Goal: Task Accomplishment & Management: Manage account settings

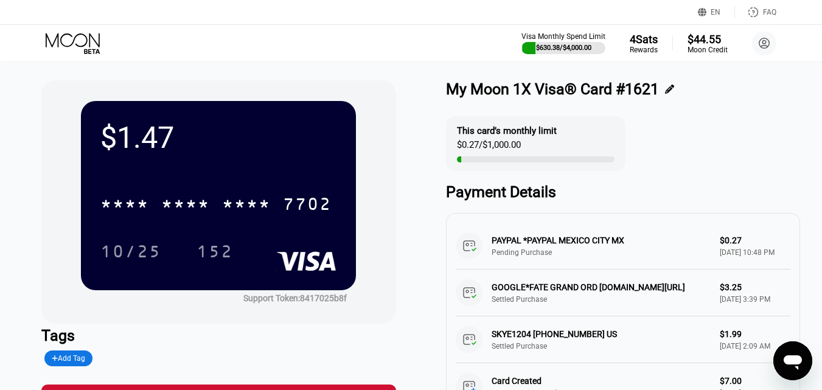
click at [73, 42] on icon at bounding box center [73, 40] width 54 height 14
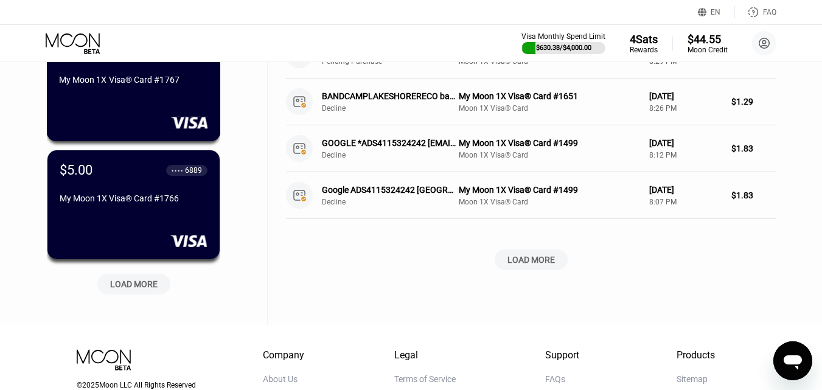
scroll to position [548, 0]
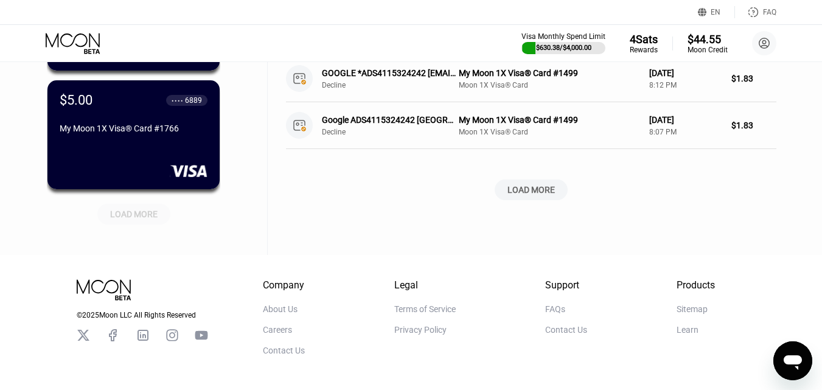
click at [130, 210] on div "LOAD MORE" at bounding box center [133, 214] width 47 height 11
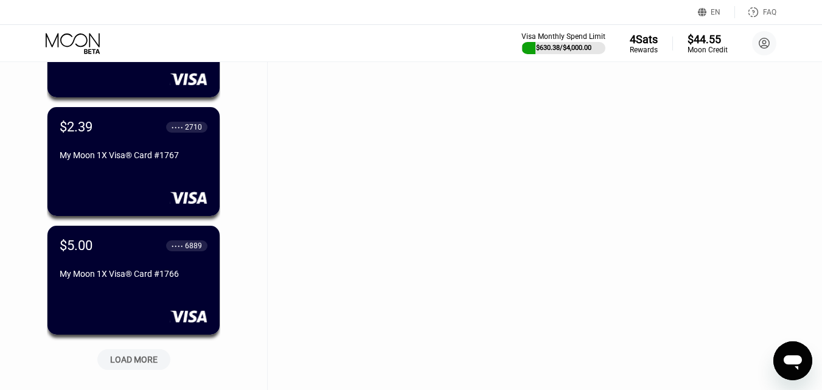
scroll to position [548, 0]
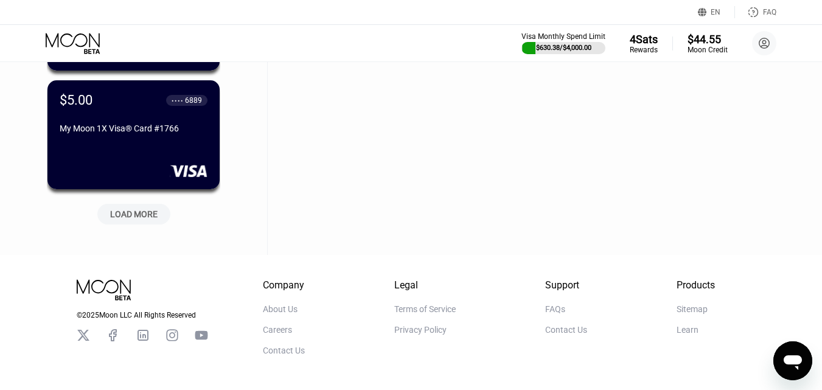
click at [128, 214] on div "LOAD MORE" at bounding box center [133, 214] width 47 height 11
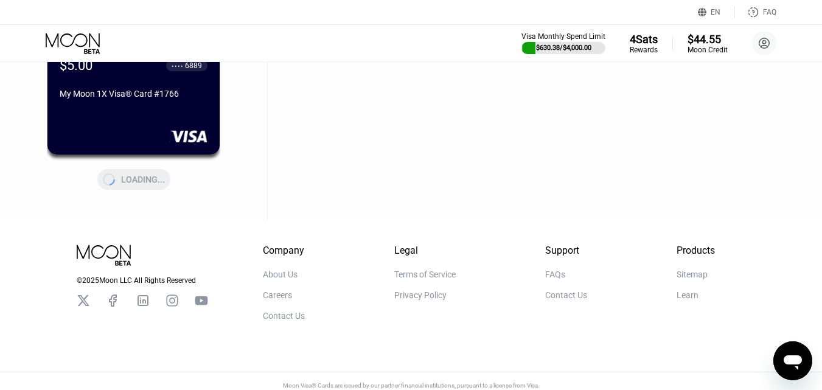
scroll to position [601, 0]
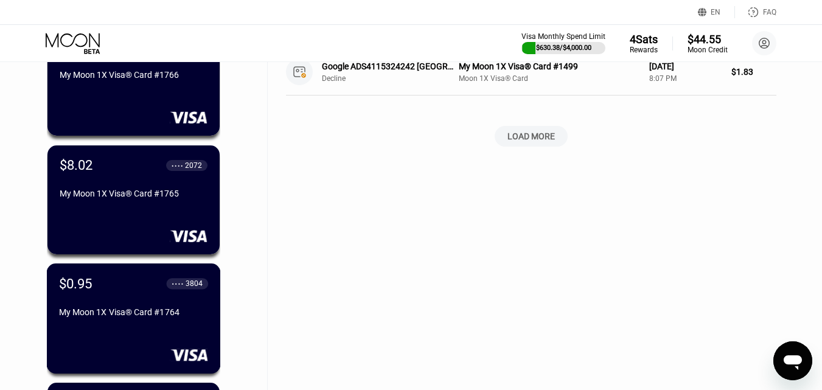
click at [82, 345] on div "$0.95 ● ● ● ● 3804 My Moon 1X Visa® Card #1764" at bounding box center [134, 318] width 174 height 110
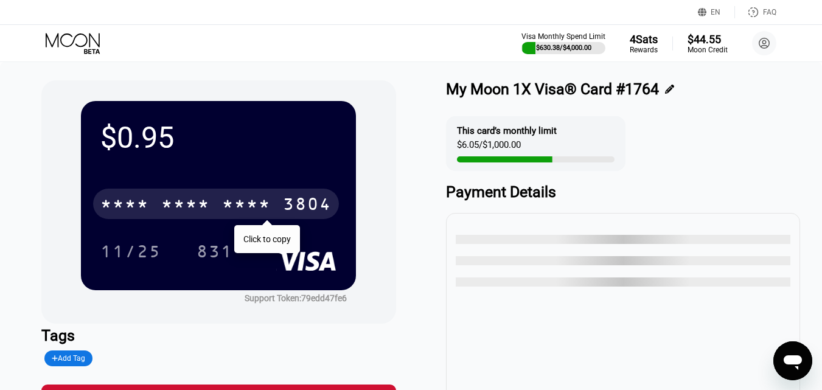
click at [197, 206] on div "* * * *" at bounding box center [185, 205] width 49 height 19
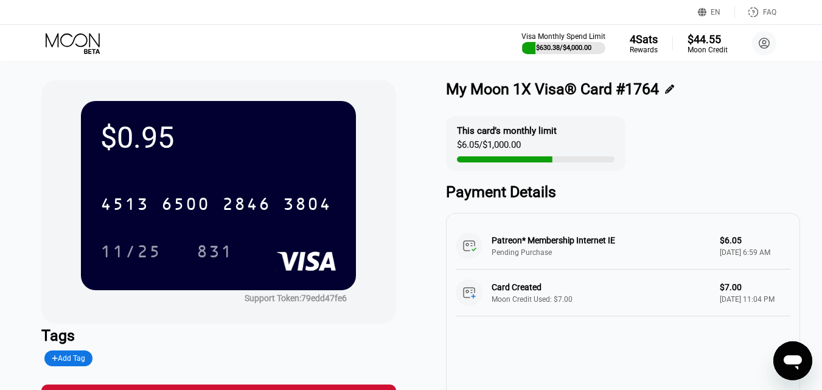
click at [208, 189] on div "4513 6500 2846 3804" at bounding box center [218, 200] width 236 height 41
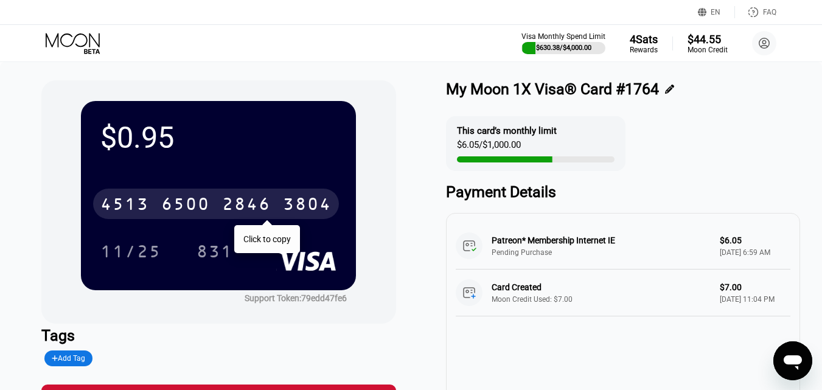
click at [198, 207] on div "6500" at bounding box center [185, 205] width 49 height 19
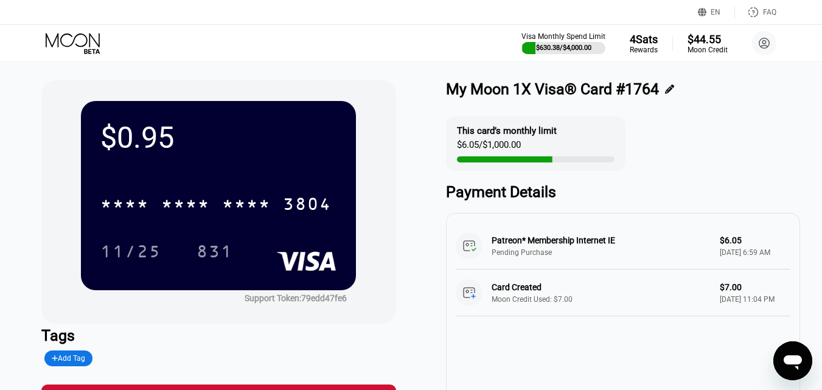
click at [88, 50] on icon at bounding box center [74, 43] width 57 height 21
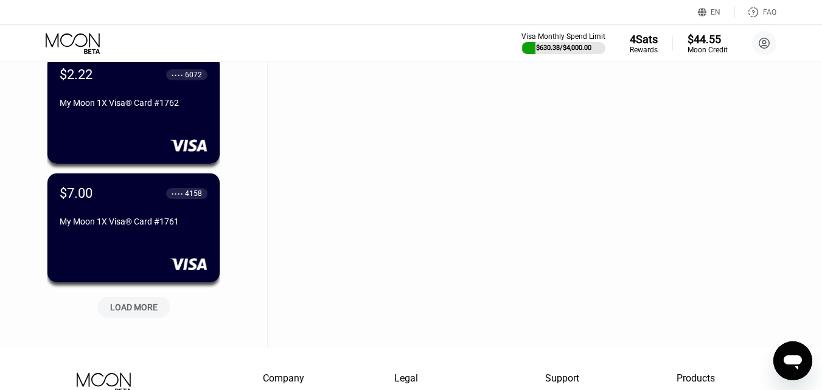
scroll to position [1050, 0]
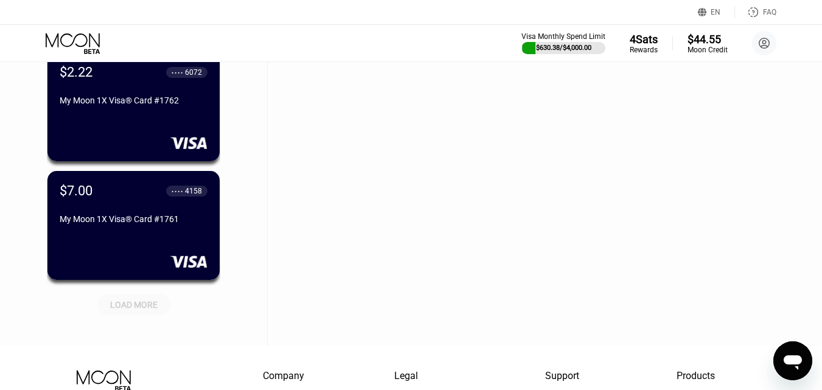
click at [138, 309] on div "LOAD MORE" at bounding box center [133, 304] width 47 height 11
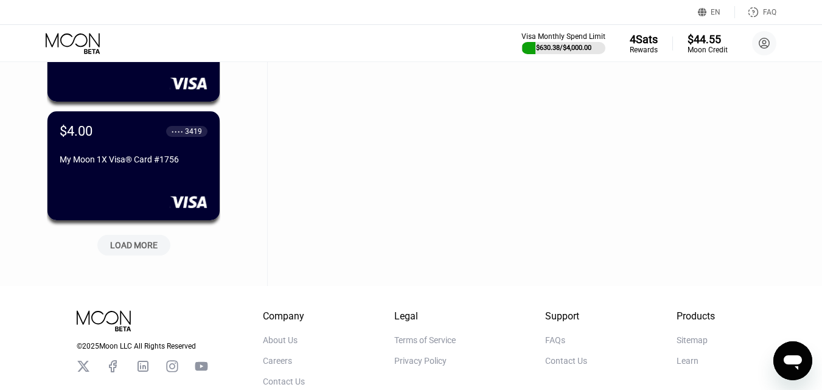
scroll to position [1781, 0]
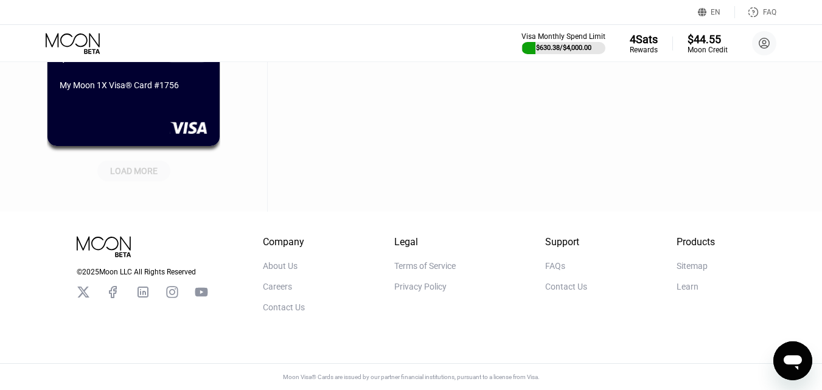
click at [145, 172] on div "LOAD MORE" at bounding box center [133, 171] width 47 height 11
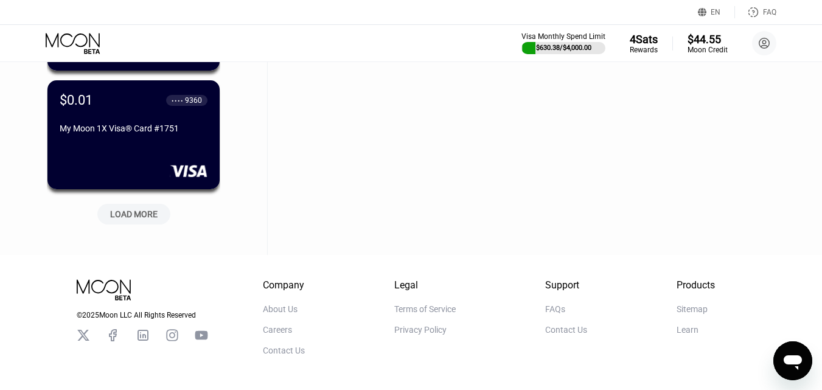
scroll to position [2328, 0]
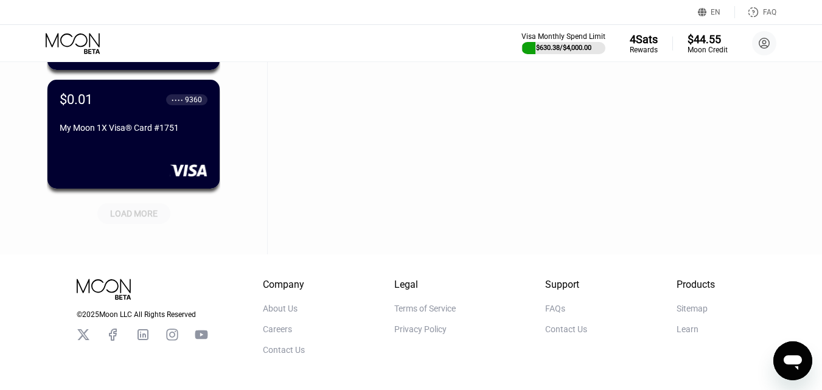
click at [120, 212] on div "LOAD MORE" at bounding box center [133, 213] width 47 height 11
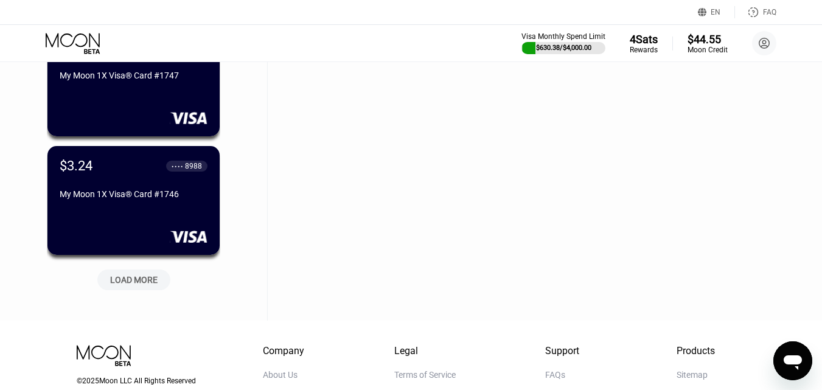
scroll to position [2876, 0]
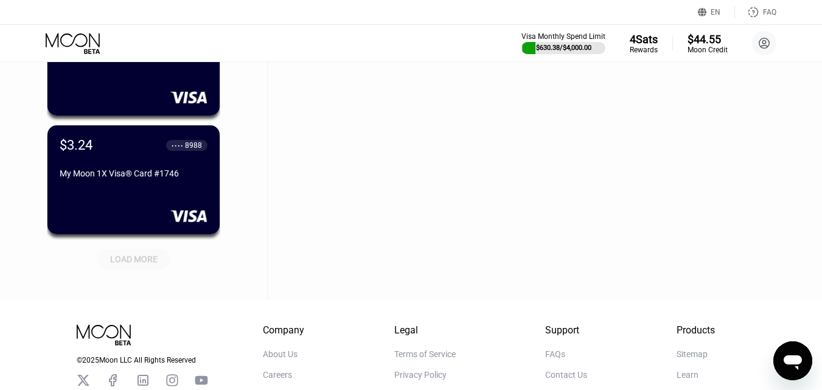
drag, startPoint x: 144, startPoint y: 257, endPoint x: 201, endPoint y: 204, distance: 77.9
click at [146, 255] on div "LOAD MORE" at bounding box center [133, 259] width 47 height 11
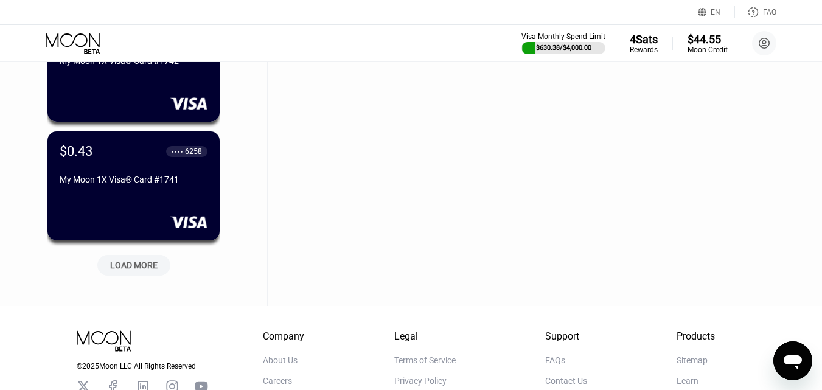
scroll to position [3484, 0]
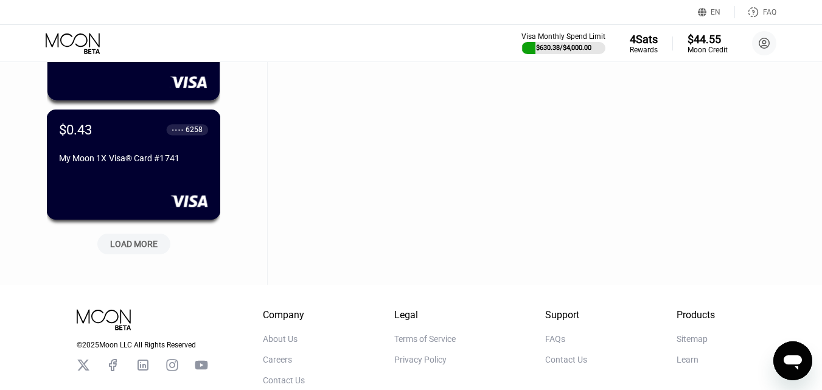
click at [158, 183] on div "$0.43 ● ● ● ● 6258 My Moon 1X Visa® Card #1741" at bounding box center [134, 165] width 174 height 110
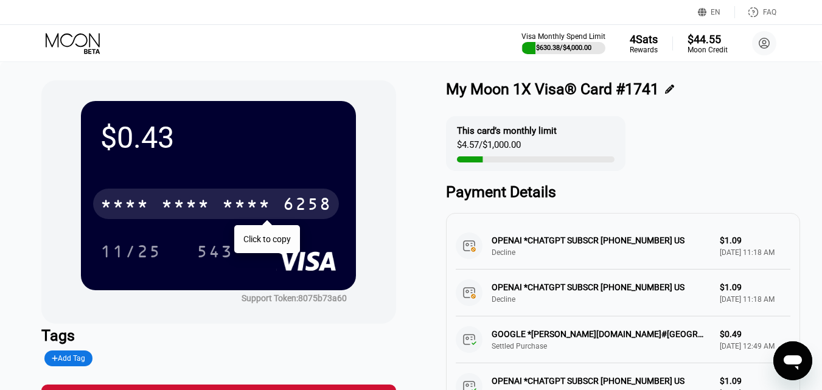
click at [222, 210] on div "* * * *" at bounding box center [246, 205] width 49 height 19
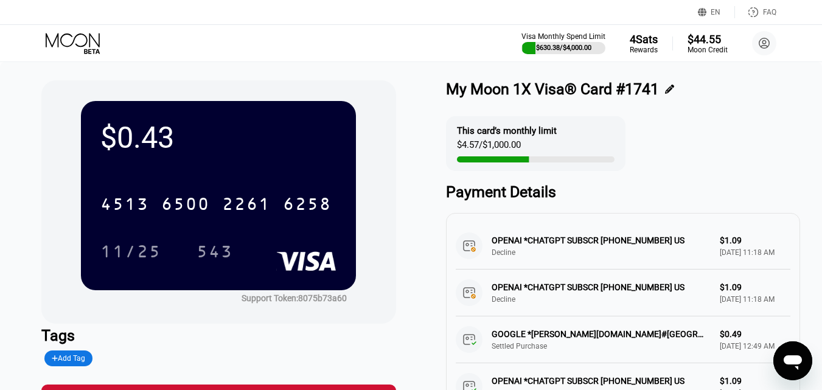
click at [64, 43] on icon at bounding box center [74, 43] width 57 height 21
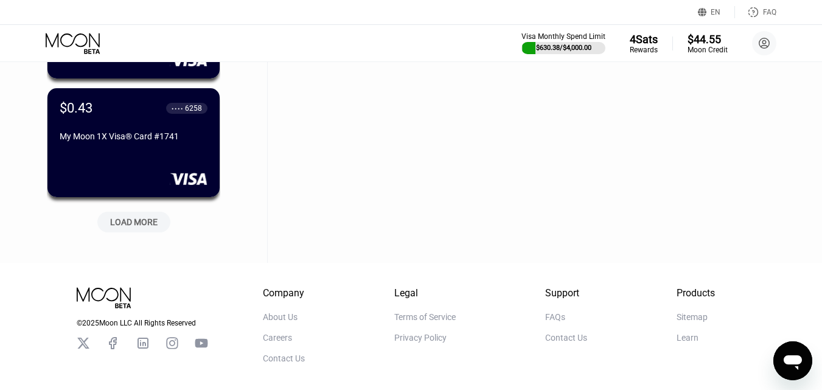
scroll to position [3507, 0]
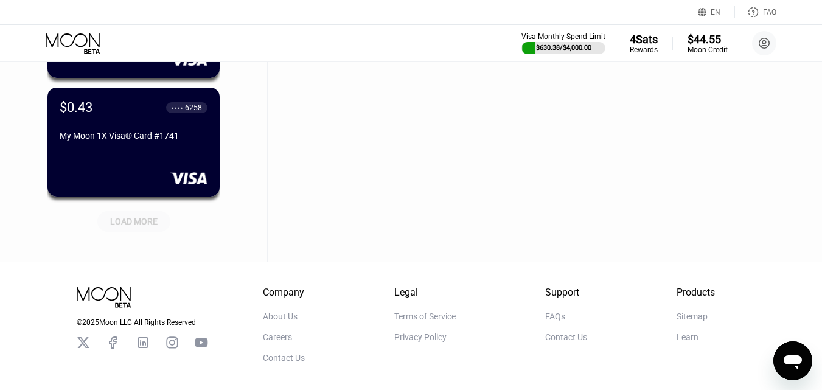
click at [134, 218] on div "LOAD MORE" at bounding box center [133, 221] width 47 height 11
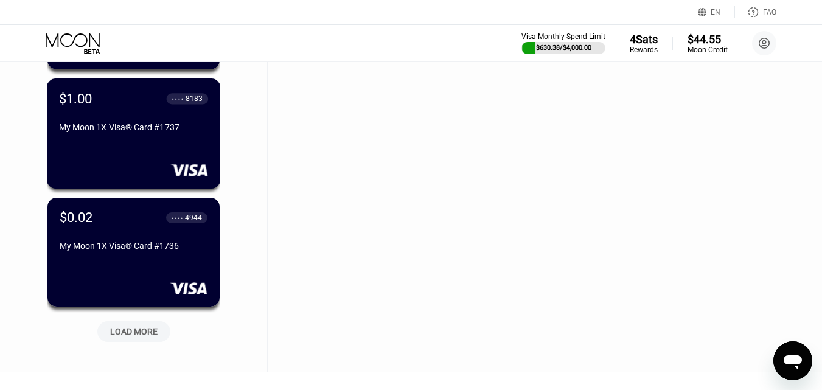
scroll to position [4115, 0]
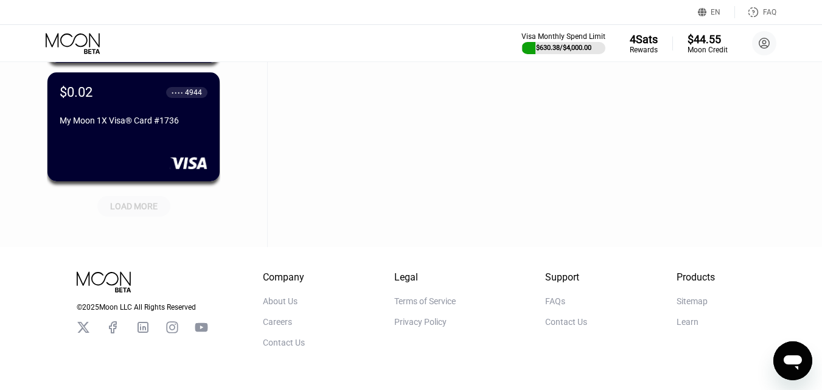
click at [150, 211] on div "LOAD MORE" at bounding box center [133, 206] width 47 height 11
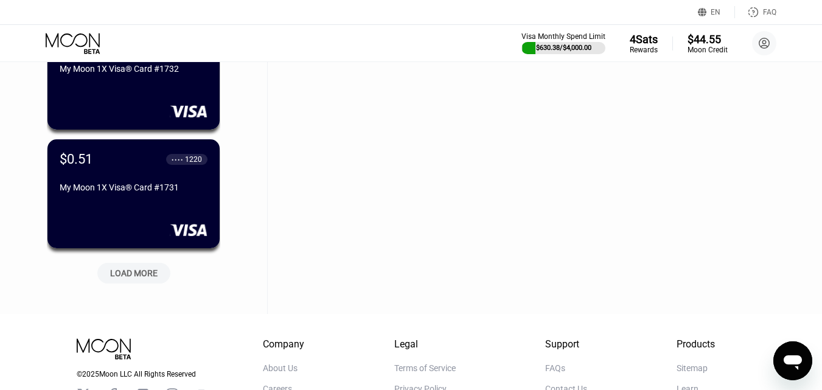
scroll to position [4663, 0]
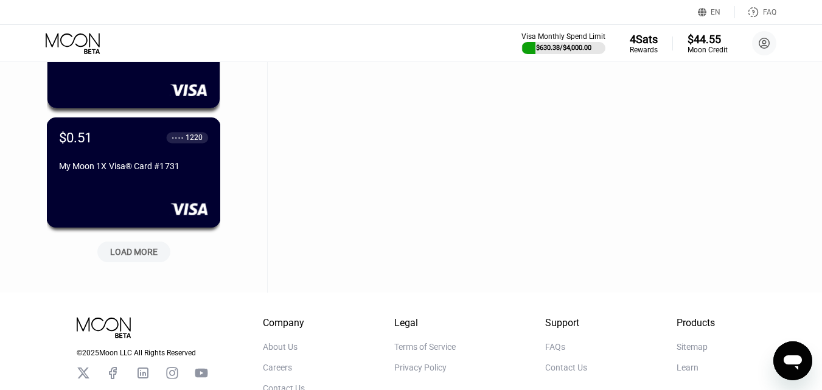
click at [124, 163] on div "$0.51 ● ● ● ● 1220 My Moon 1X Visa® Card #1731" at bounding box center [133, 153] width 149 height 46
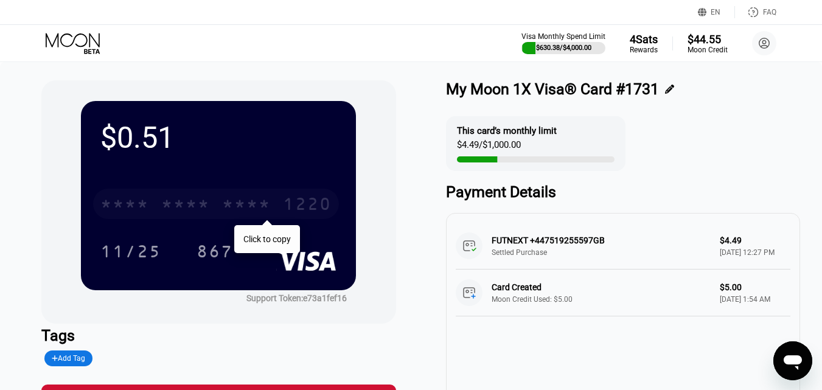
click at [191, 208] on div "* * * *" at bounding box center [185, 205] width 49 height 19
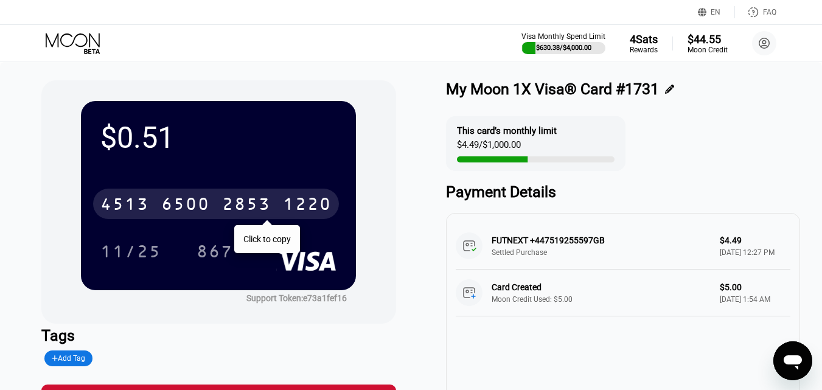
click at [80, 43] on icon at bounding box center [74, 43] width 57 height 21
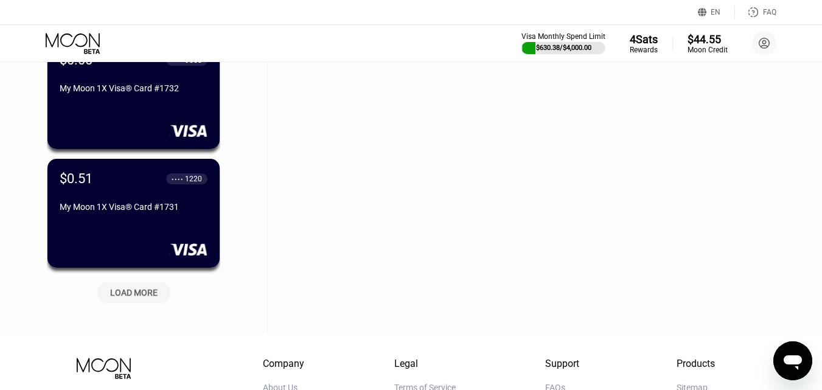
scroll to position [4724, 0]
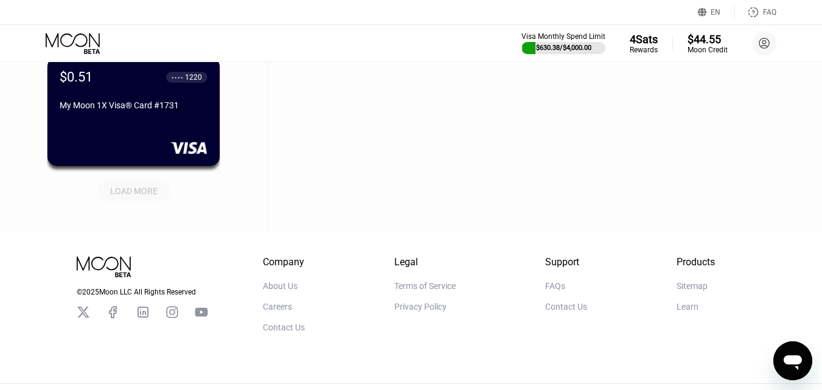
click at [138, 193] on div "LOAD MORE" at bounding box center [133, 191] width 47 height 11
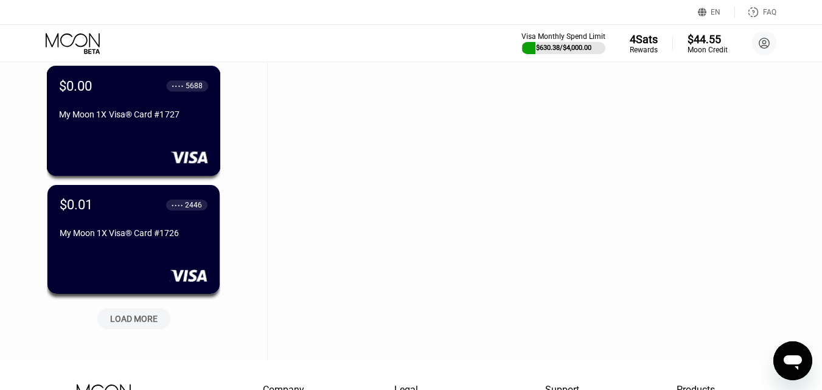
scroll to position [5211, 0]
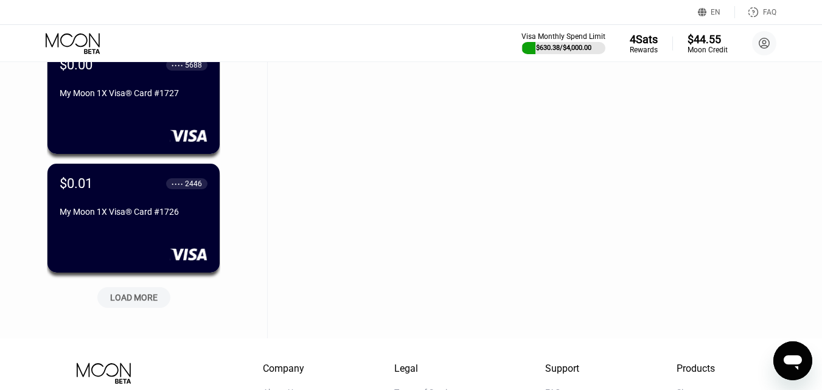
click at [149, 294] on div "LOAD MORE" at bounding box center [133, 297] width 47 height 11
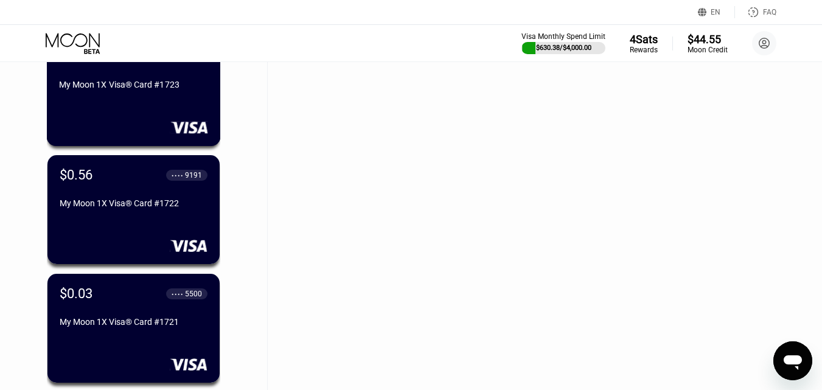
scroll to position [5698, 0]
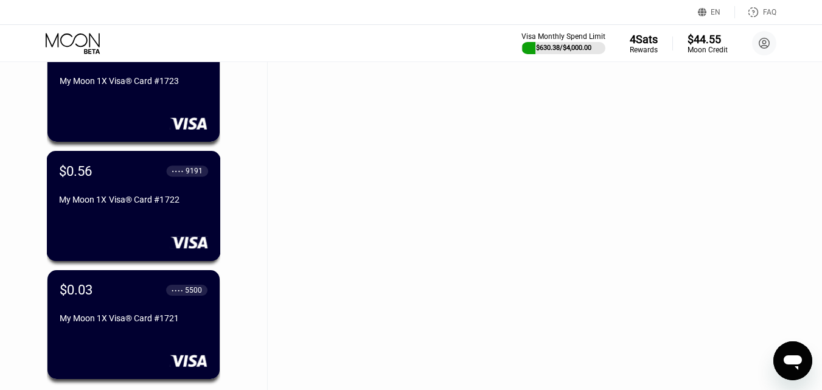
click at [175, 173] on div "● ● ● ●" at bounding box center [178, 171] width 12 height 4
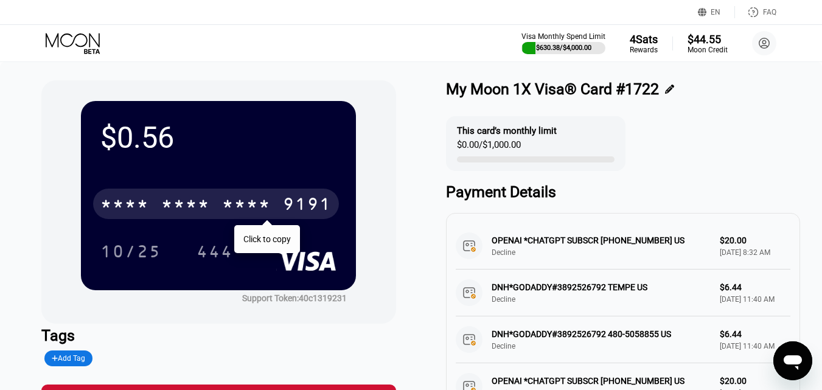
click at [150, 208] on div "* * * * * * * * * * * * 9191" at bounding box center [216, 204] width 246 height 30
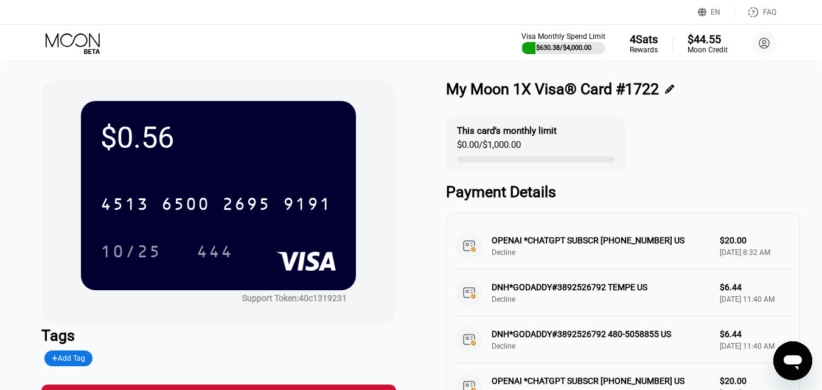
click at [75, 43] on icon at bounding box center [74, 43] width 57 height 21
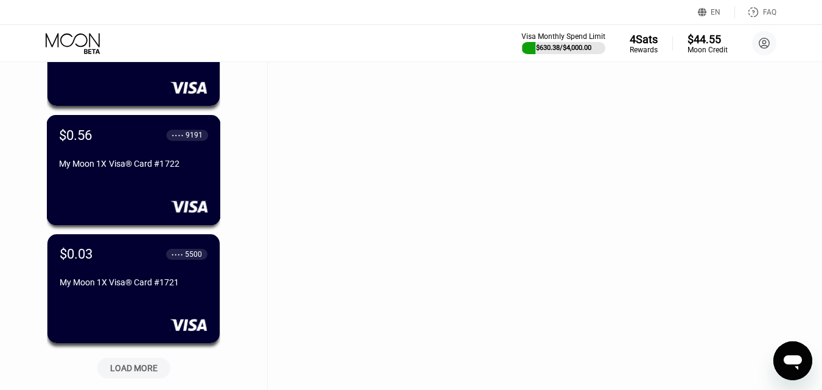
scroll to position [5797, 0]
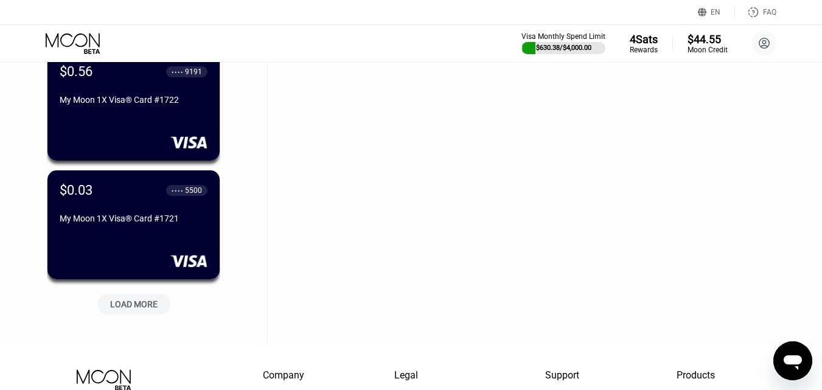
click at [141, 314] on div "LOAD MORE" at bounding box center [133, 304] width 73 height 21
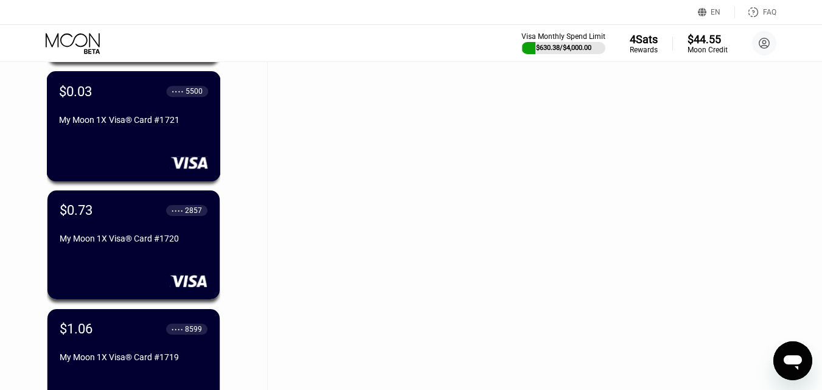
scroll to position [5919, 0]
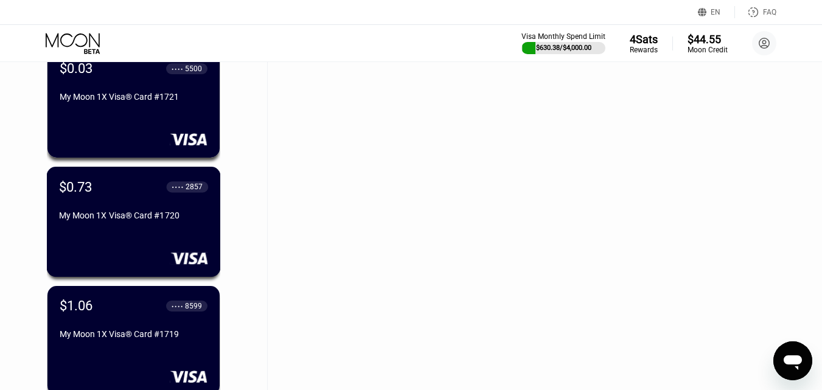
click at [167, 220] on div "My Moon 1X Visa® Card #1720" at bounding box center [133, 216] width 149 height 10
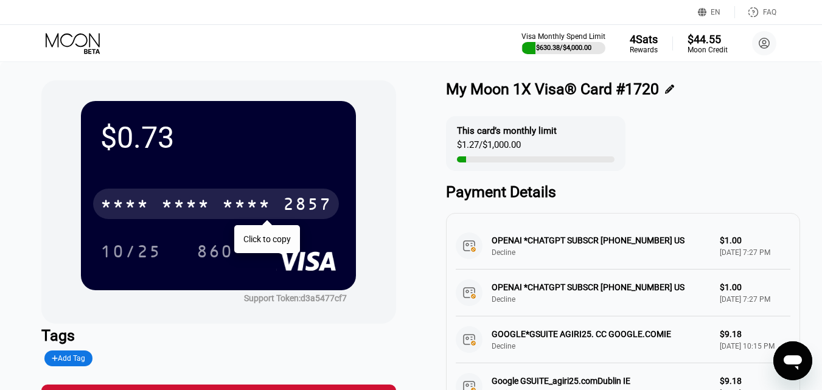
click at [228, 208] on div "* * * *" at bounding box center [246, 205] width 49 height 19
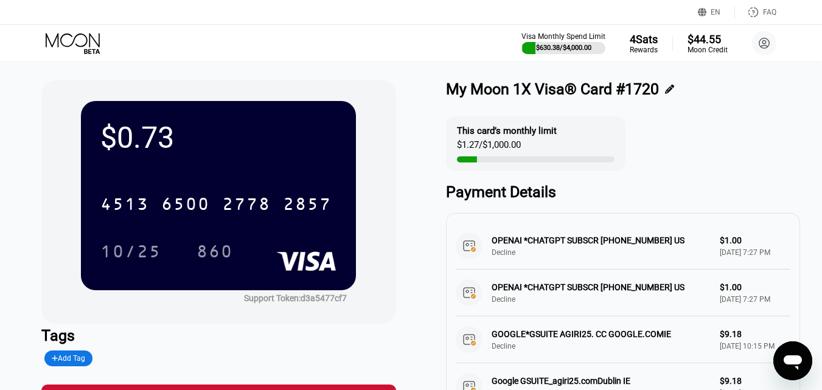
click at [60, 38] on icon at bounding box center [74, 43] width 57 height 21
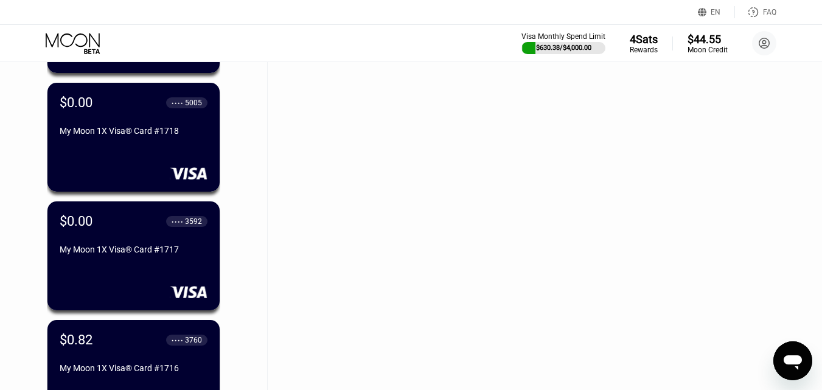
scroll to position [6355, 0]
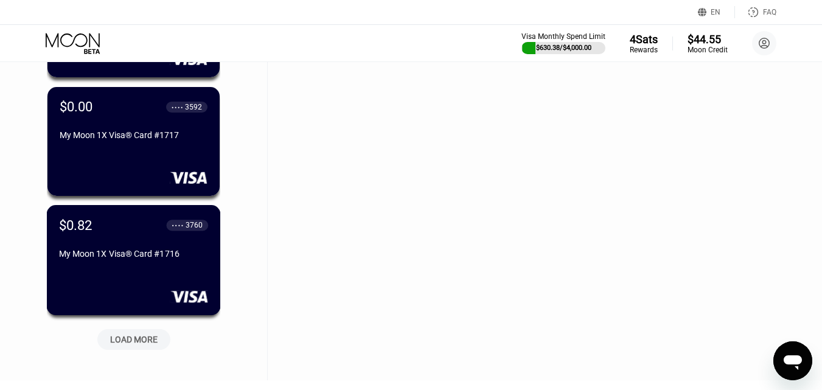
click at [162, 246] on div "$0.82 ● ● ● ● 3760 My Moon 1X Visa® Card #1716" at bounding box center [133, 240] width 149 height 46
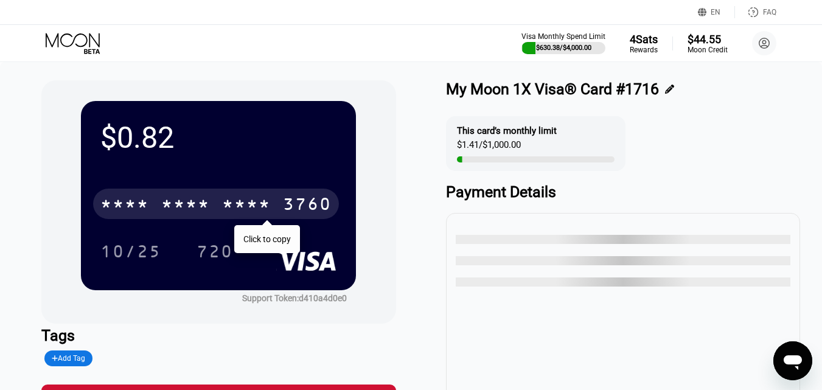
click at [185, 211] on div "* * * *" at bounding box center [185, 205] width 49 height 19
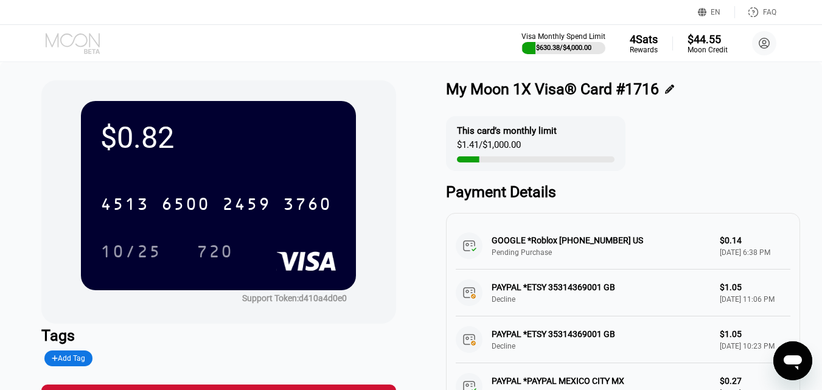
click at [75, 41] on icon at bounding box center [74, 43] width 57 height 21
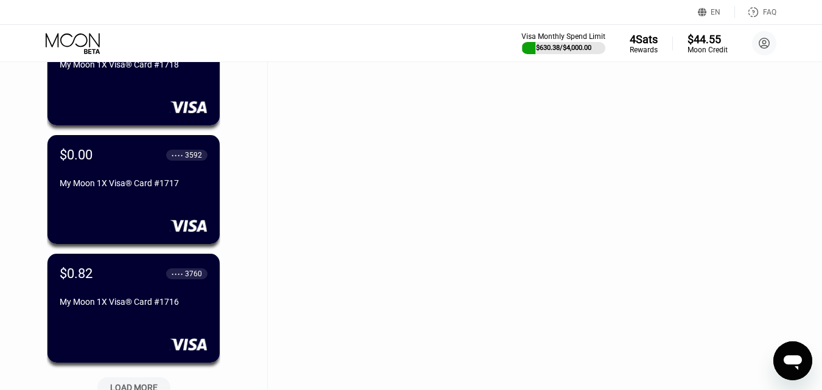
scroll to position [6429, 0]
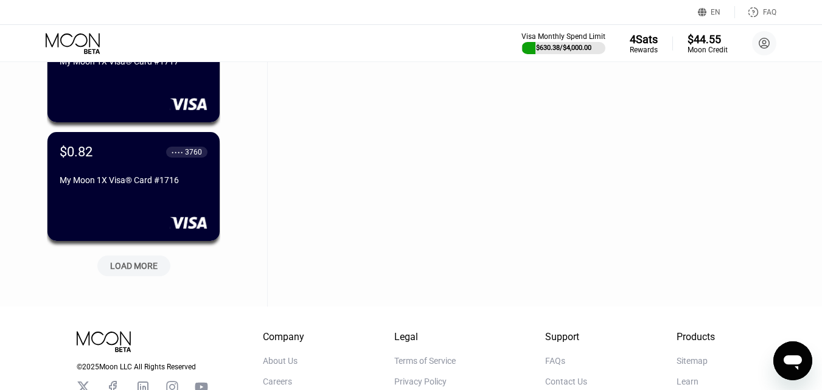
click at [132, 260] on div "LOAD MORE" at bounding box center [133, 266] width 73 height 21
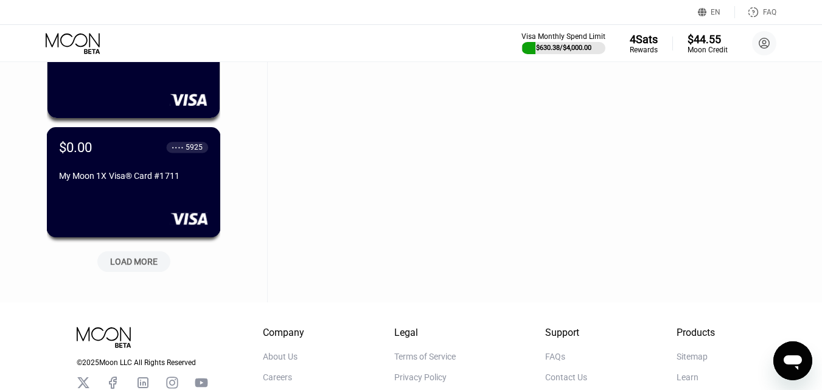
scroll to position [7038, 0]
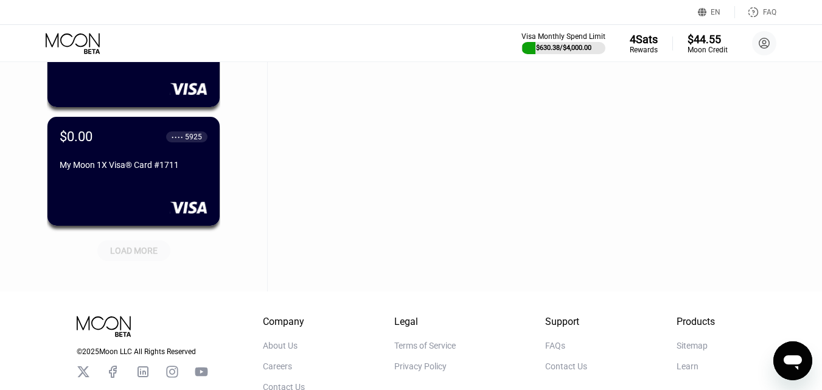
click at [142, 253] on div "LOAD MORE" at bounding box center [133, 250] width 47 height 11
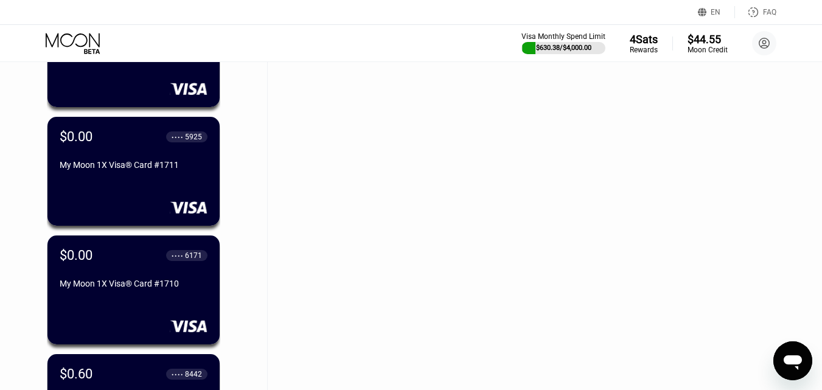
scroll to position [7281, 0]
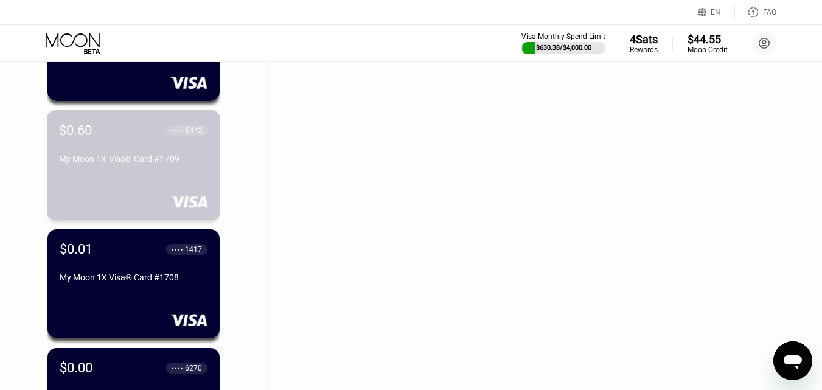
click at [156, 178] on div "$0.60 ● ● ● ● 8442 My Moon 1X Visa® Card #1709" at bounding box center [134, 165] width 174 height 110
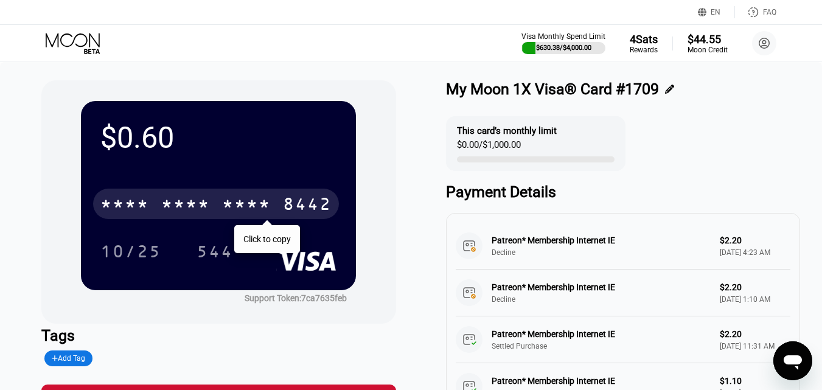
click at [194, 209] on div "* * * *" at bounding box center [185, 205] width 49 height 19
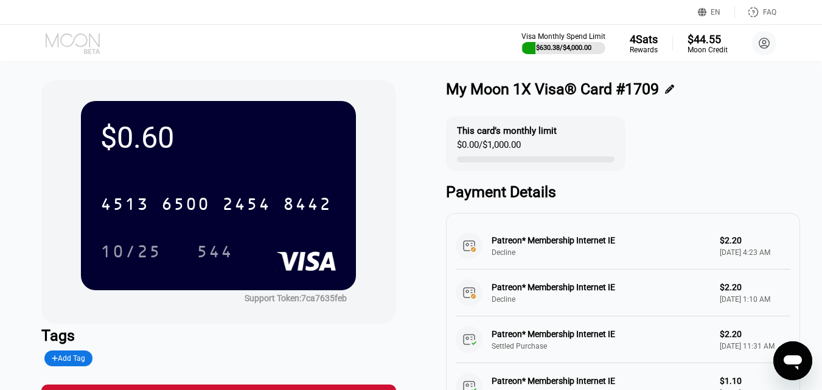
click at [86, 49] on icon at bounding box center [92, 51] width 16 height 5
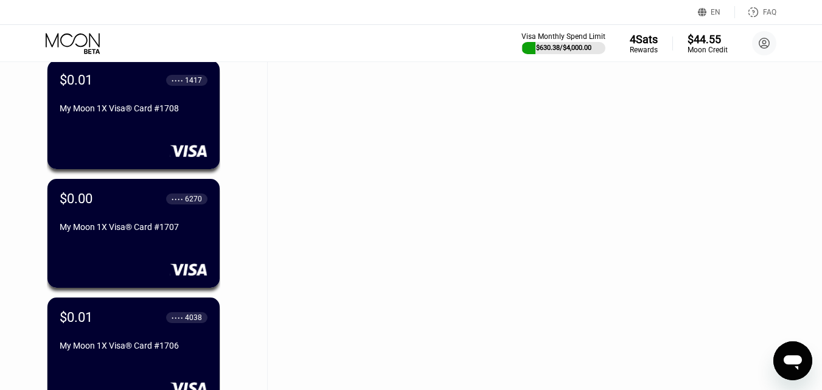
scroll to position [7599, 0]
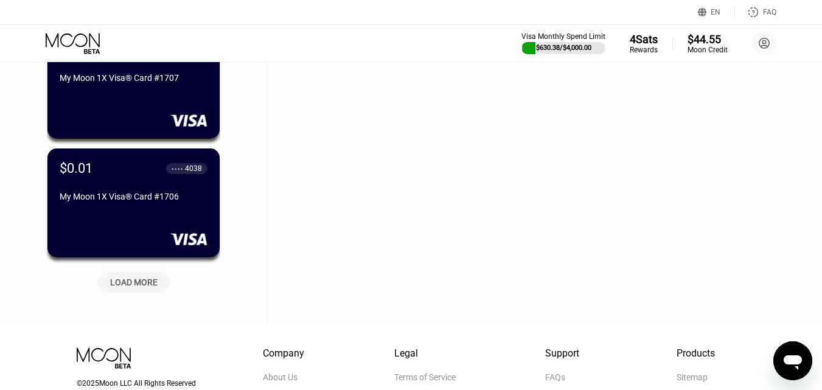
click at [139, 281] on div "LOAD MORE" at bounding box center [133, 282] width 47 height 11
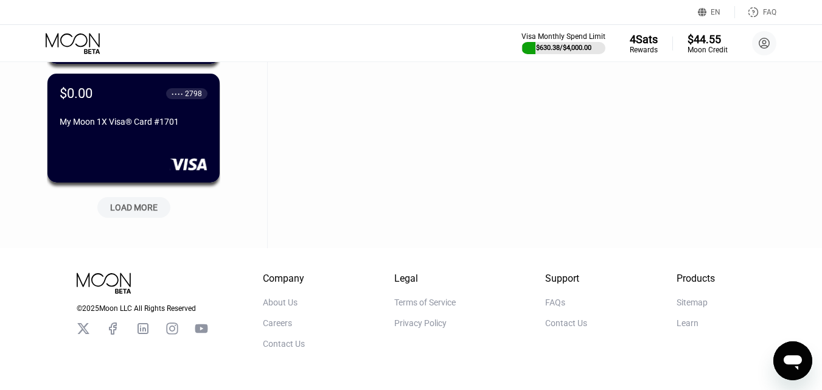
scroll to position [8269, 0]
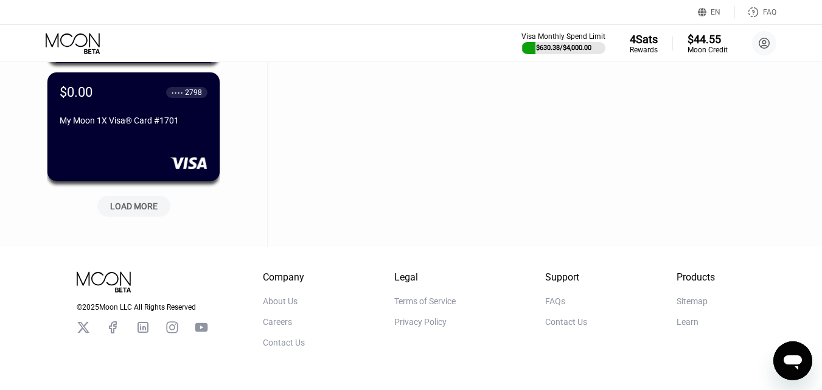
click at [155, 212] on div "LOAD MORE" at bounding box center [133, 206] width 47 height 11
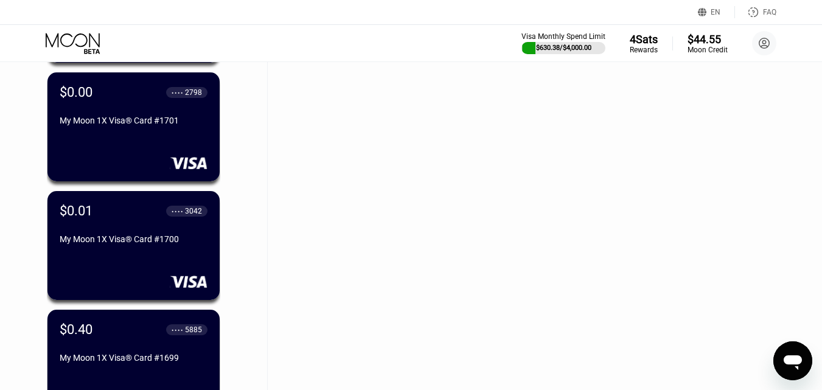
scroll to position [8451, 0]
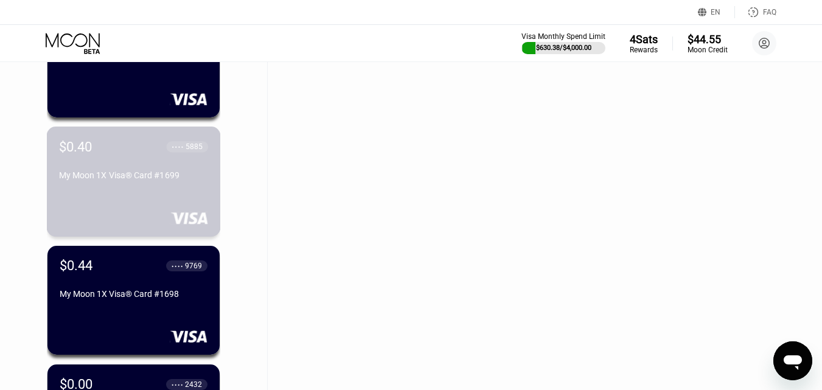
click at [108, 174] on div "$0.40 ● ● ● ● 5885 My Moon 1X Visa® Card #1699" at bounding box center [133, 162] width 149 height 46
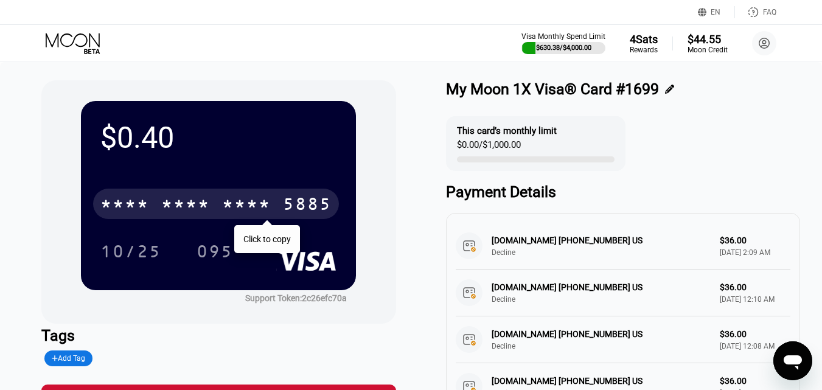
click at [131, 206] on div "* * * *" at bounding box center [124, 205] width 49 height 19
click at [70, 36] on icon at bounding box center [74, 43] width 57 height 21
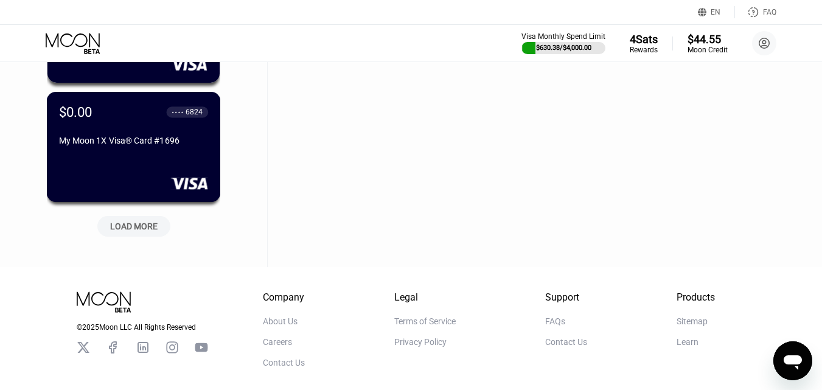
scroll to position [8847, 0]
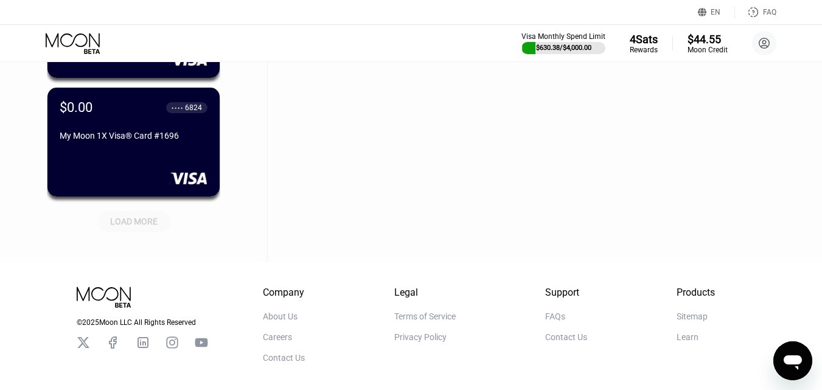
click at [138, 227] on div "LOAD MORE" at bounding box center [133, 221] width 47 height 11
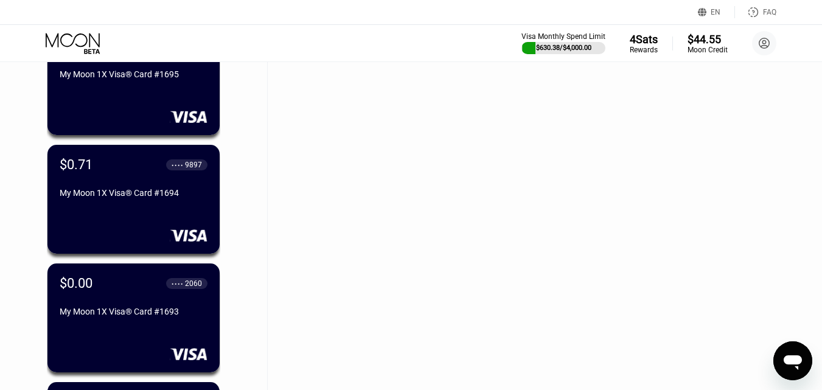
scroll to position [9029, 0]
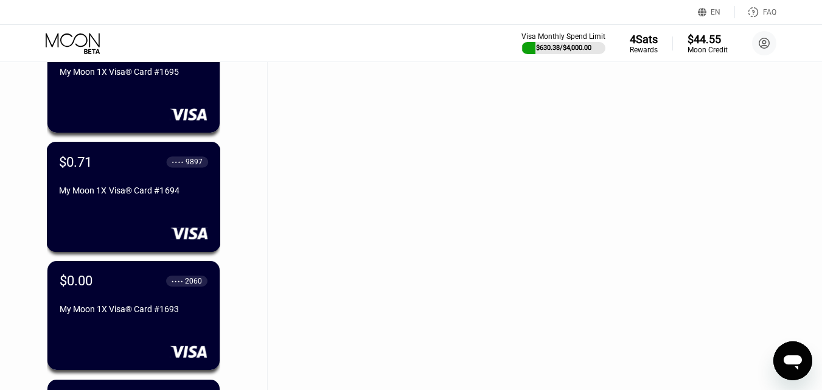
click at [157, 215] on div "$0.71 ● ● ● ● 9897 My Moon 1X Visa® Card #1694" at bounding box center [134, 197] width 174 height 110
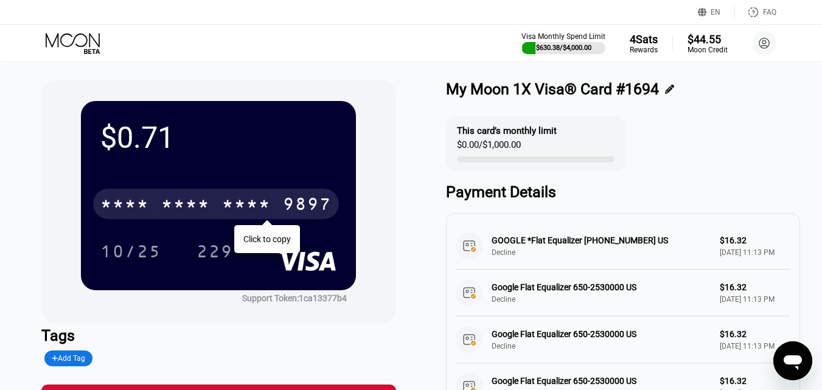
click at [167, 211] on div "* * * *" at bounding box center [185, 205] width 49 height 19
click at [76, 44] on icon at bounding box center [73, 40] width 54 height 14
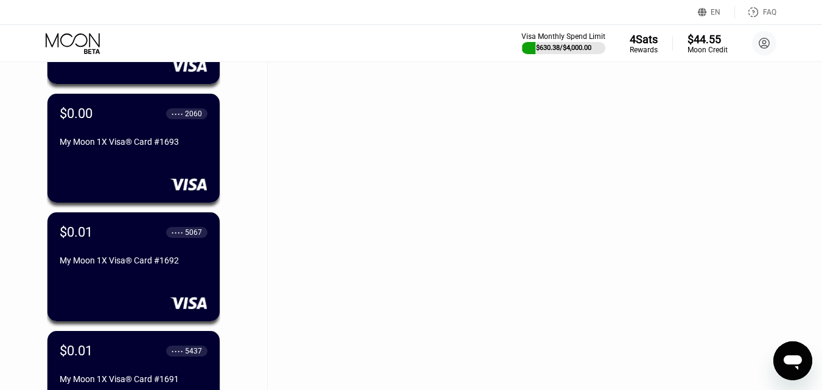
scroll to position [9379, 0]
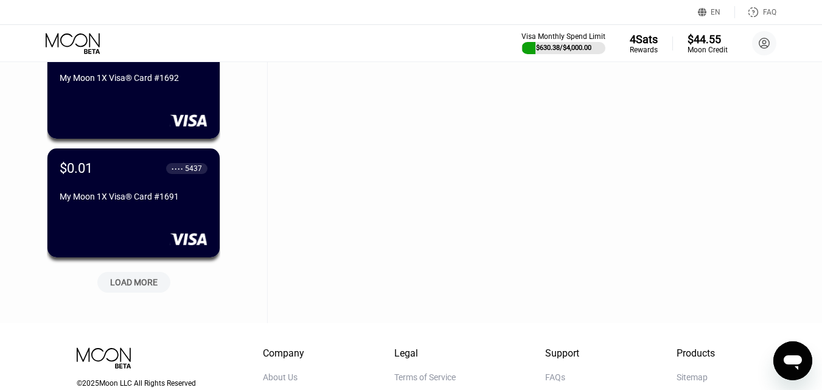
click at [152, 288] on div "LOAD MORE" at bounding box center [133, 282] width 47 height 11
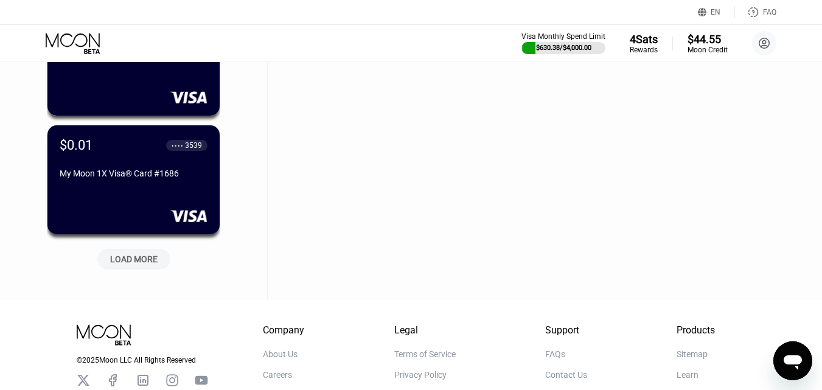
scroll to position [10048, 0]
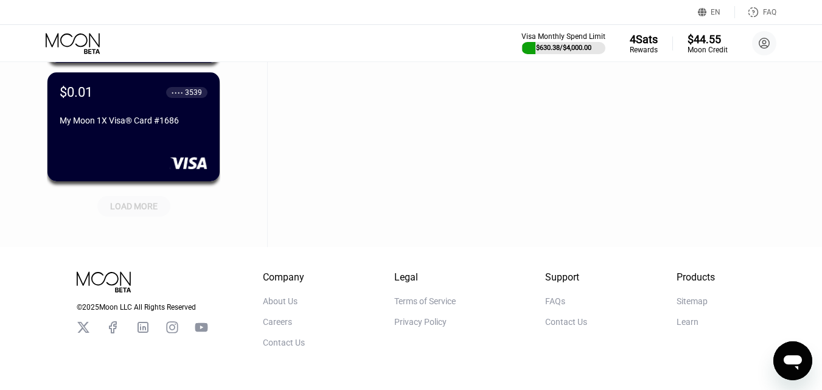
click at [142, 202] on div "LOAD MORE" at bounding box center [133, 206] width 47 height 11
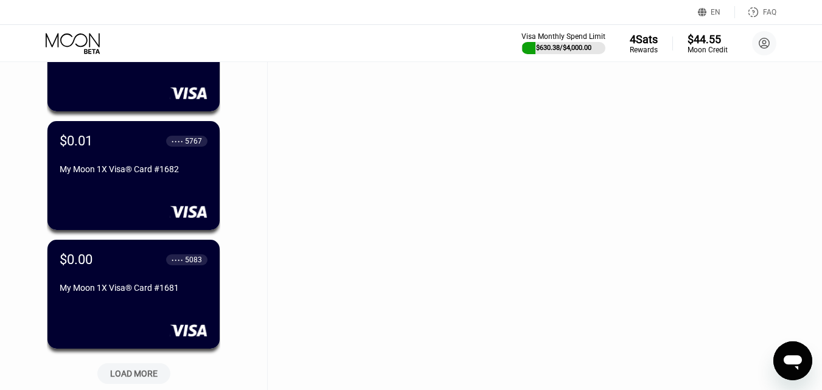
scroll to position [10596, 0]
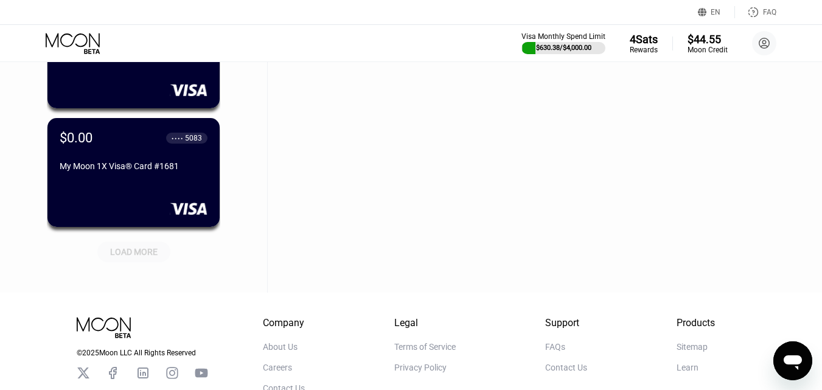
click at [138, 255] on div "LOAD MORE" at bounding box center [133, 251] width 47 height 11
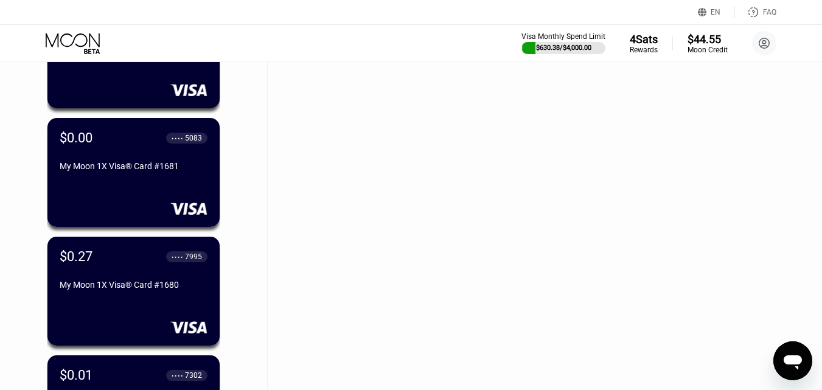
scroll to position [10900, 0]
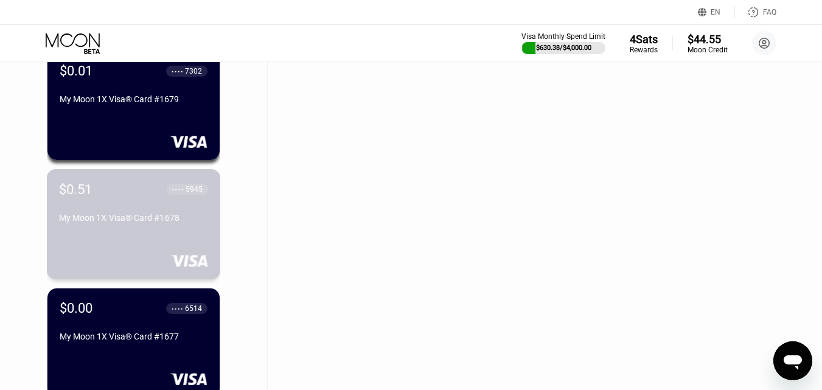
click at [164, 220] on div "My Moon 1X Visa® Card #1678" at bounding box center [133, 218] width 149 height 10
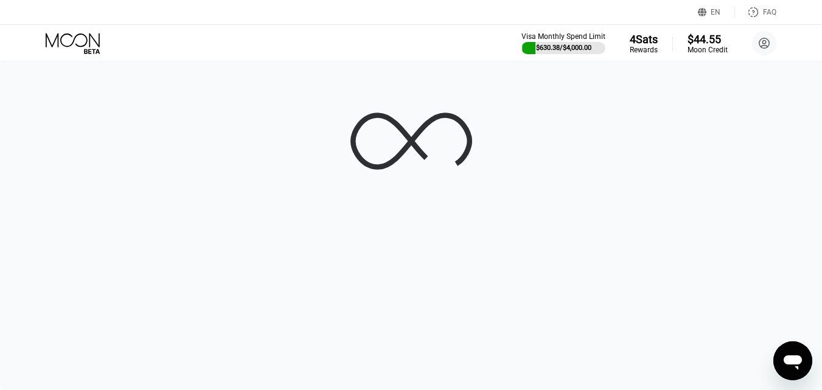
scroll to position [0, 0]
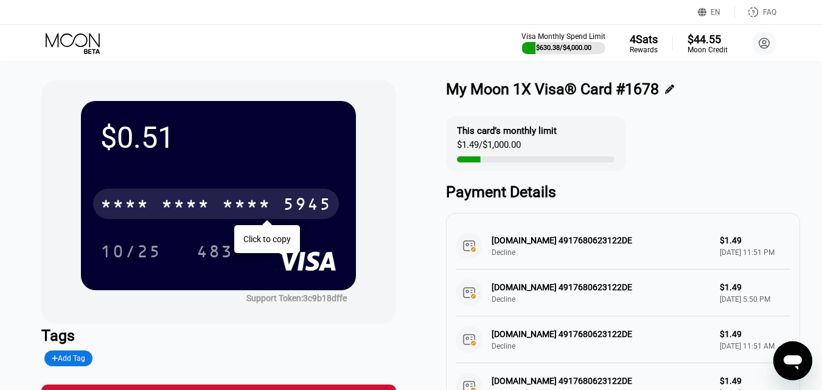
click at [209, 201] on div "* * * *" at bounding box center [185, 205] width 49 height 19
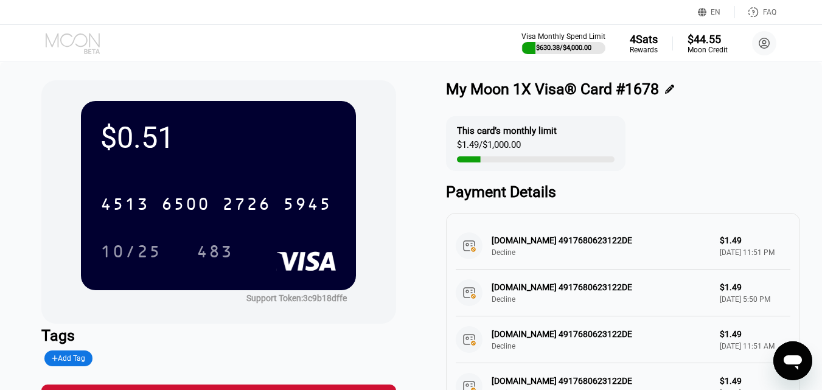
click at [80, 42] on icon at bounding box center [74, 43] width 57 height 21
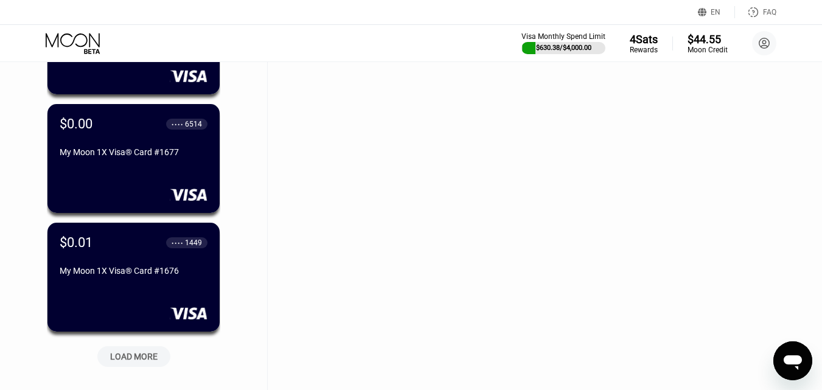
scroll to position [11200, 0]
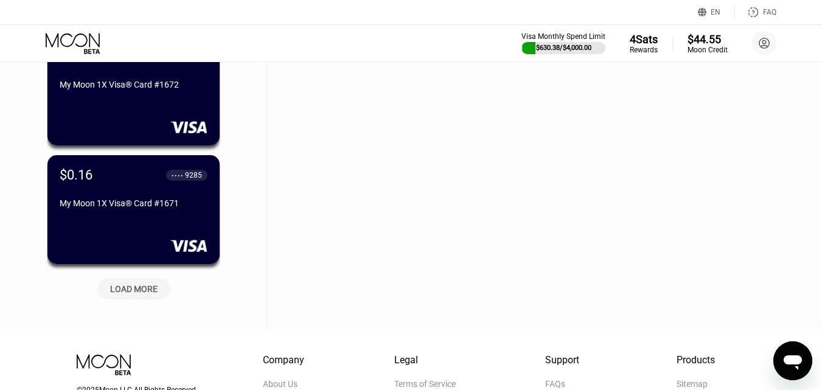
scroll to position [11808, 0]
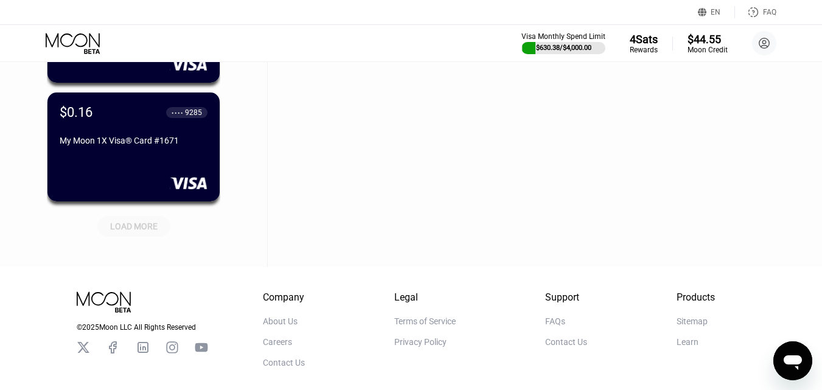
click at [144, 232] on div "LOAD MORE" at bounding box center [133, 226] width 47 height 11
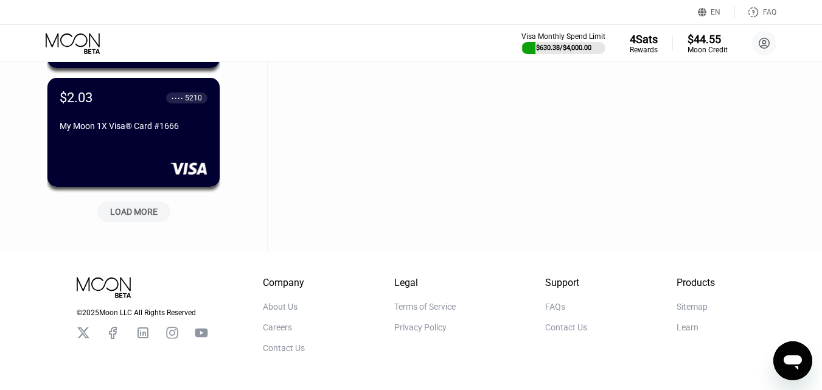
scroll to position [12417, 0]
click at [138, 214] on div "LOAD MORE" at bounding box center [133, 211] width 47 height 11
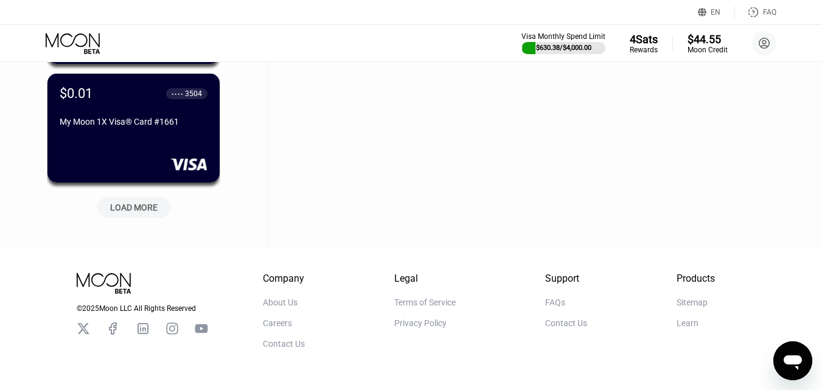
scroll to position [13025, 0]
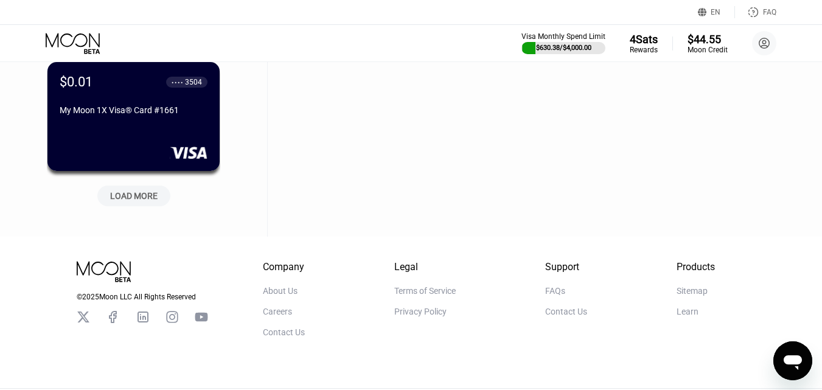
click at [127, 201] on div "LOAD MORE" at bounding box center [133, 195] width 47 height 11
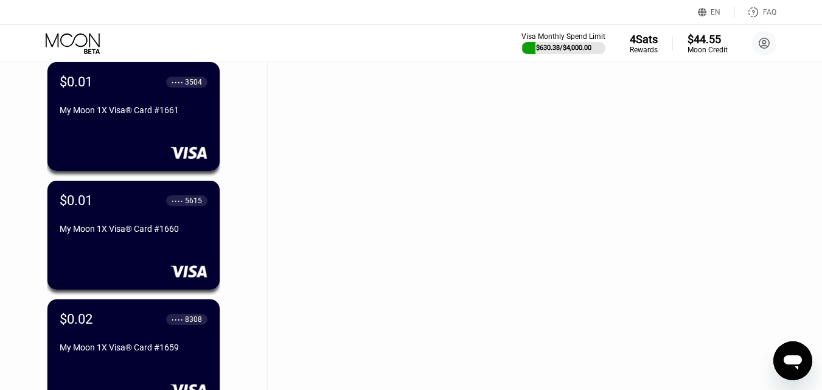
scroll to position [13634, 0]
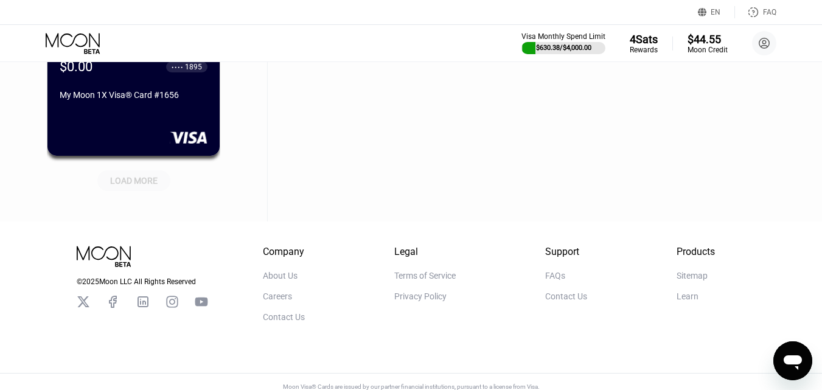
click at [150, 182] on div "LOAD MORE" at bounding box center [133, 180] width 47 height 11
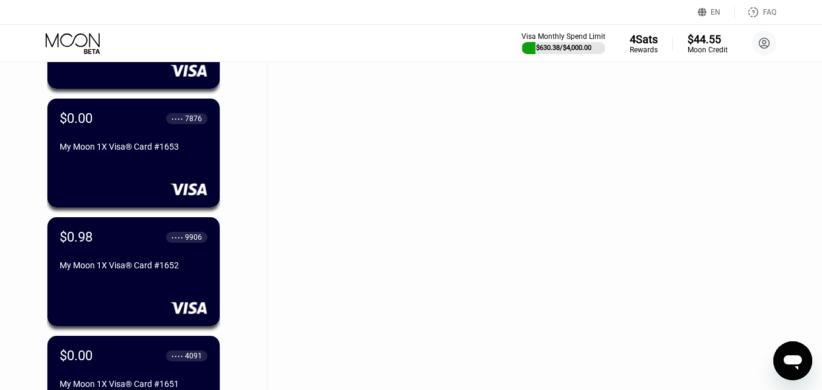
scroll to position [14060, 0]
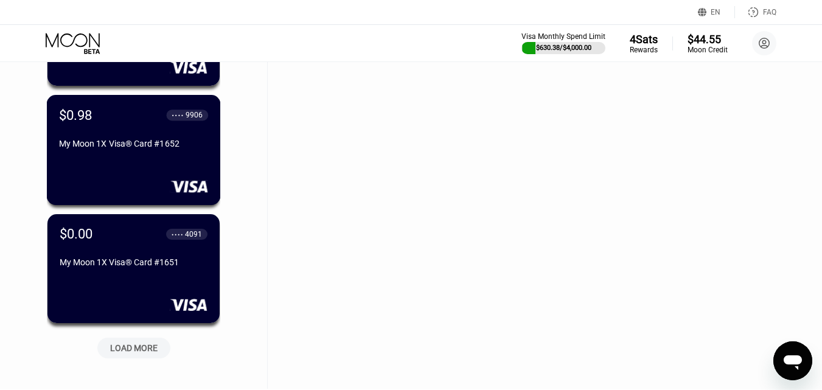
click at [141, 148] on div "My Moon 1X Visa® Card #1652" at bounding box center [133, 144] width 149 height 10
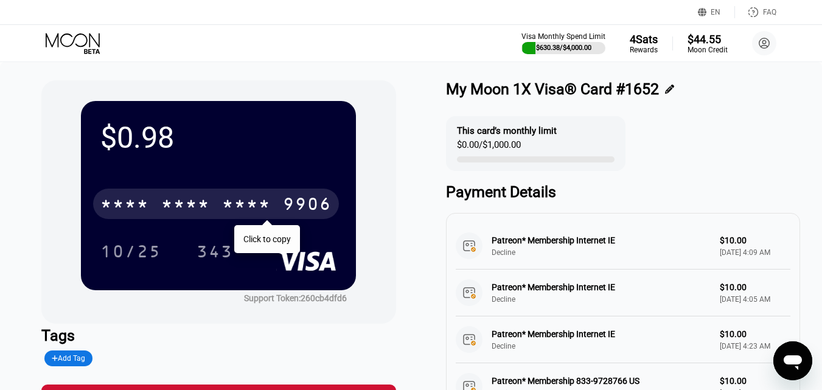
click at [196, 201] on div "* * * *" at bounding box center [185, 205] width 49 height 19
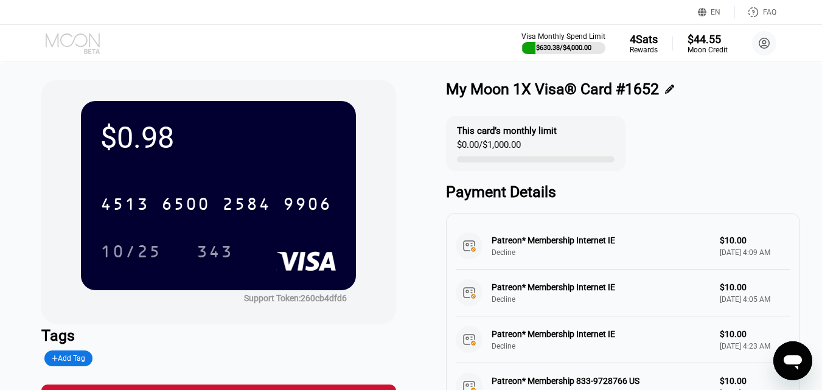
click at [88, 40] on icon at bounding box center [74, 43] width 57 height 21
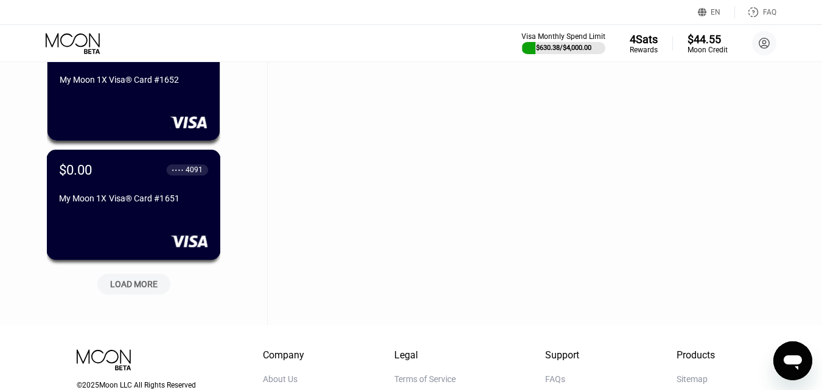
scroll to position [14186, 0]
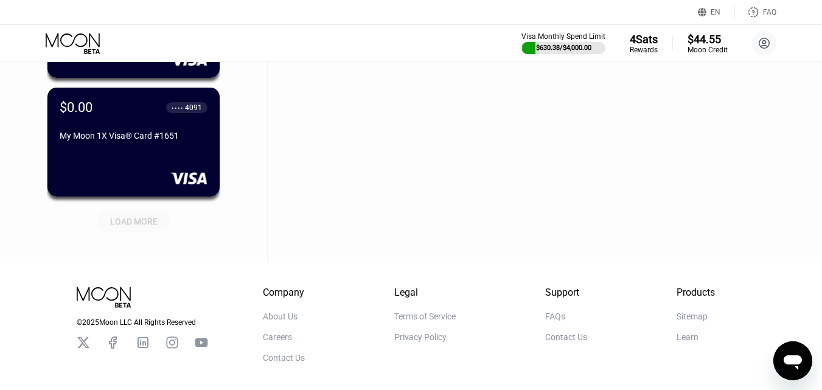
click at [147, 230] on div "LOAD MORE" at bounding box center [133, 221] width 73 height 21
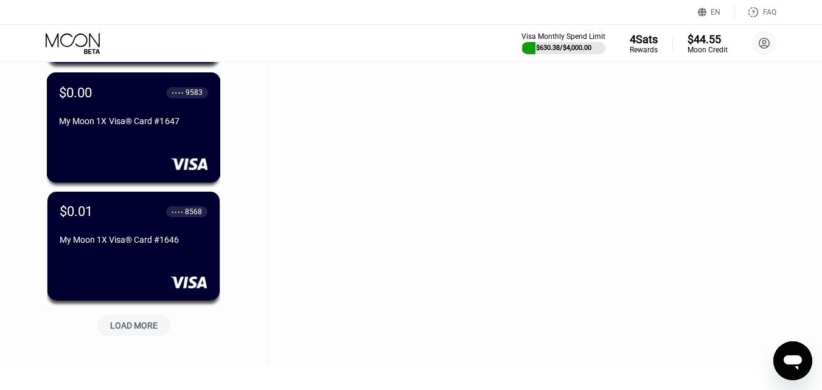
scroll to position [14734, 0]
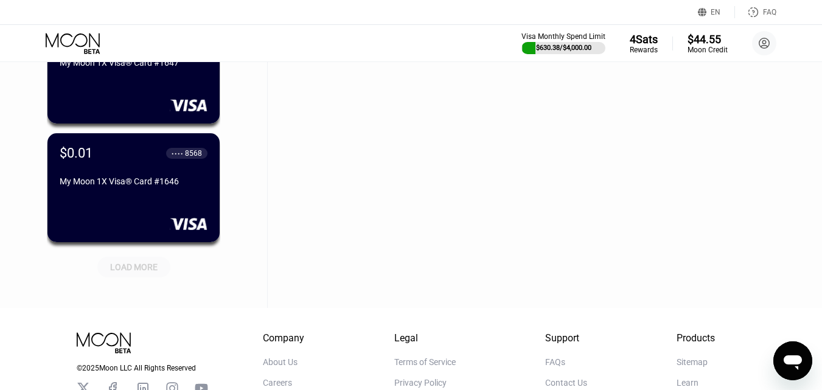
click at [139, 259] on div "LOAD MORE" at bounding box center [133, 267] width 73 height 21
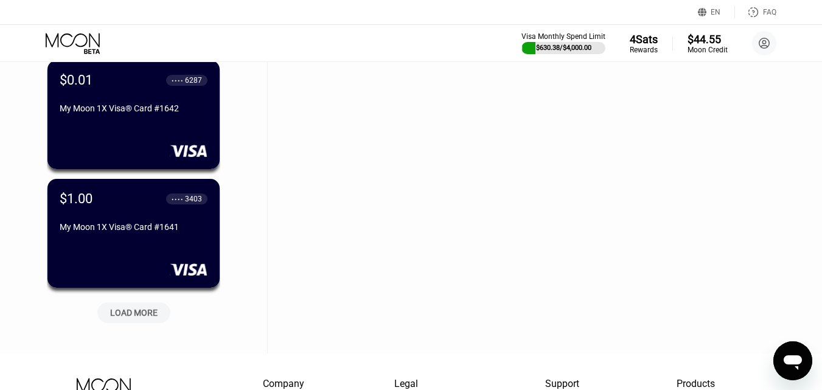
scroll to position [15434, 0]
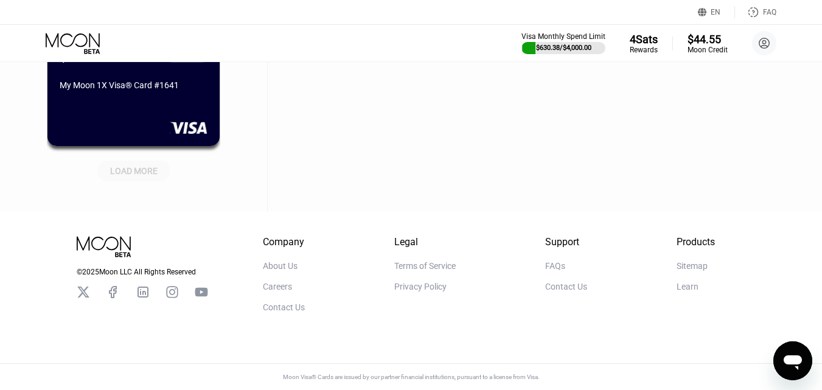
click at [152, 166] on div "LOAD MORE" at bounding box center [133, 171] width 47 height 11
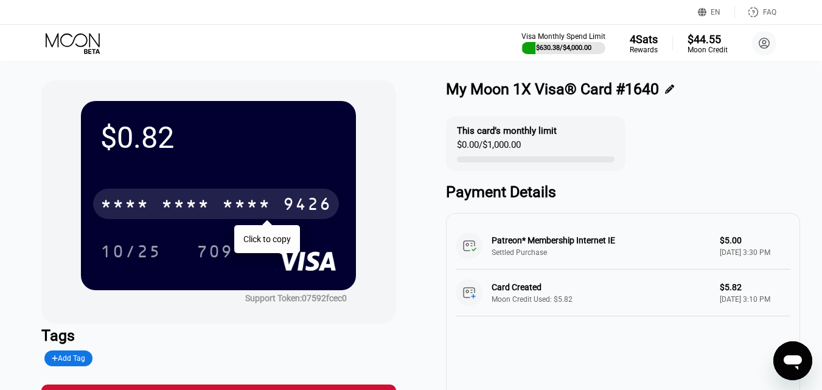
click at [162, 197] on div "* * * * * * * * * * * * 9426" at bounding box center [216, 204] width 246 height 30
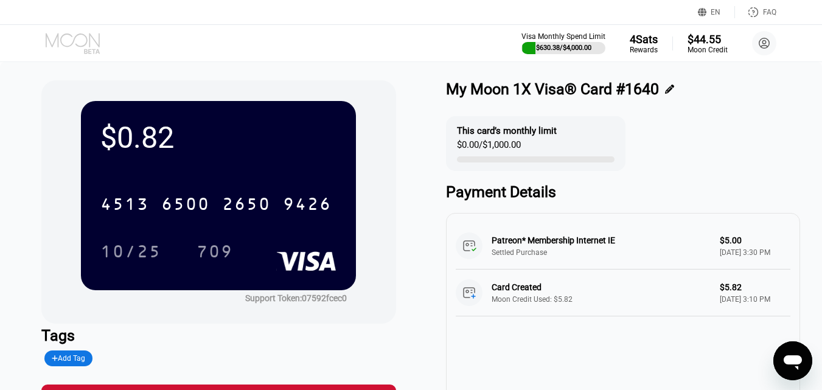
click at [94, 52] on icon at bounding box center [74, 43] width 57 height 21
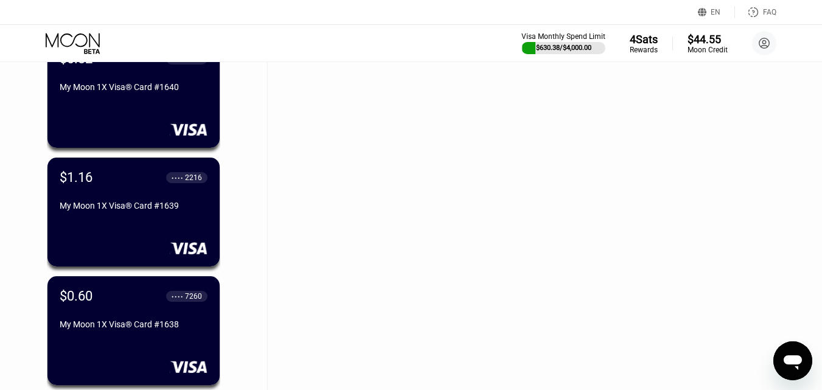
scroll to position [15662, 0]
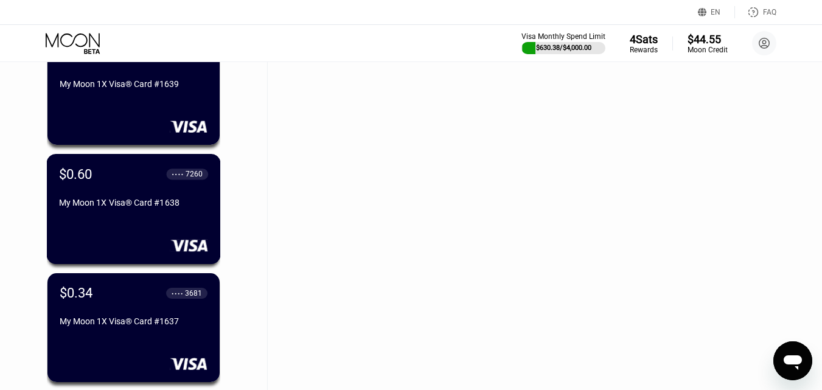
click at [105, 229] on div "$0.60 ● ● ● ● 7260 My Moon 1X Visa® Card #1638" at bounding box center [134, 209] width 174 height 110
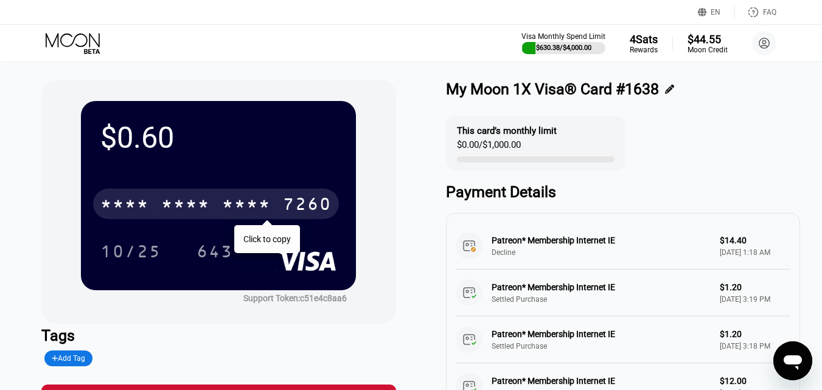
click at [162, 206] on div "* * * *" at bounding box center [185, 205] width 49 height 19
click at [70, 37] on icon at bounding box center [74, 43] width 57 height 21
